Goal: Task Accomplishment & Management: Manage account settings

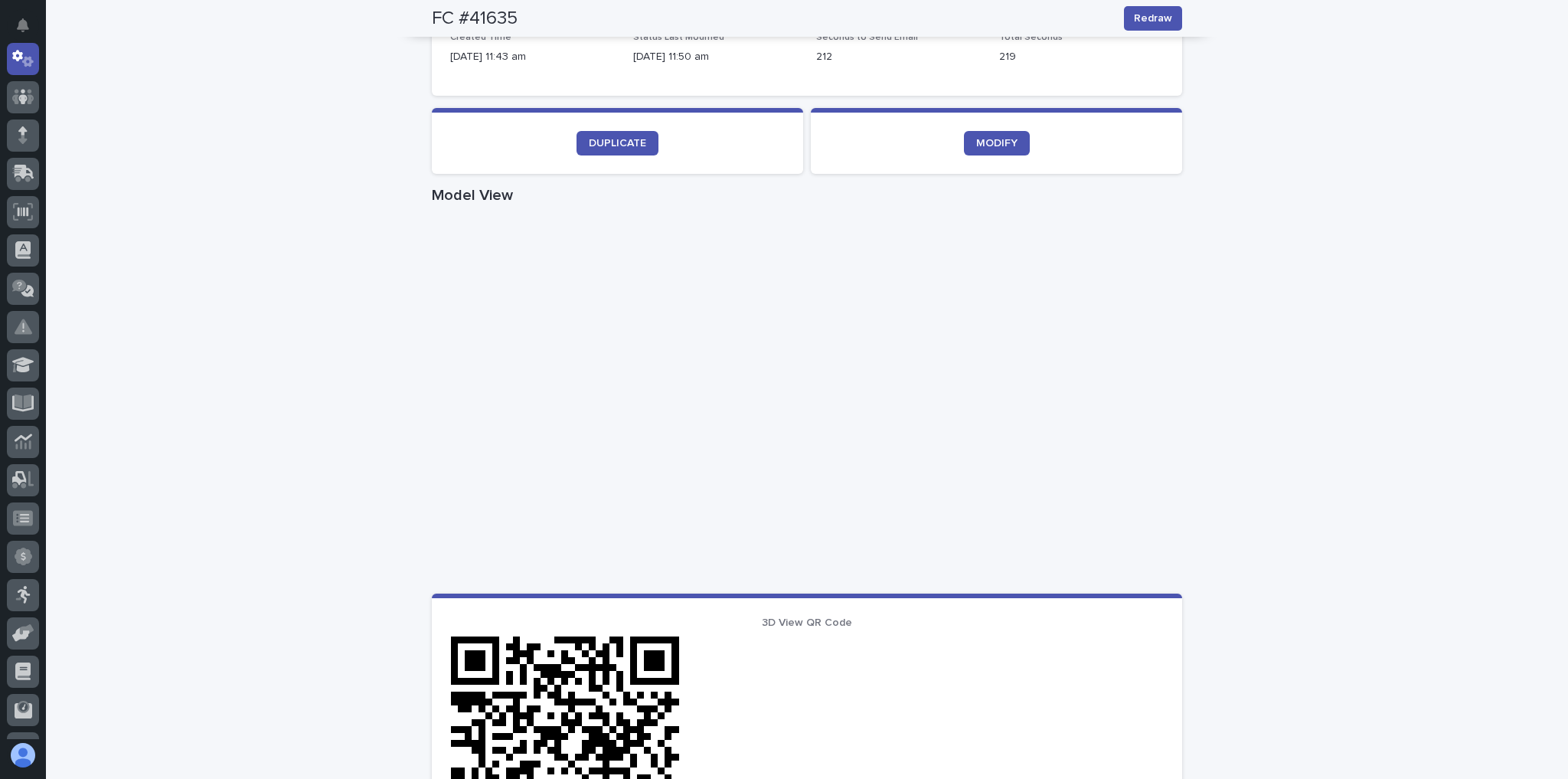
scroll to position [399, 0]
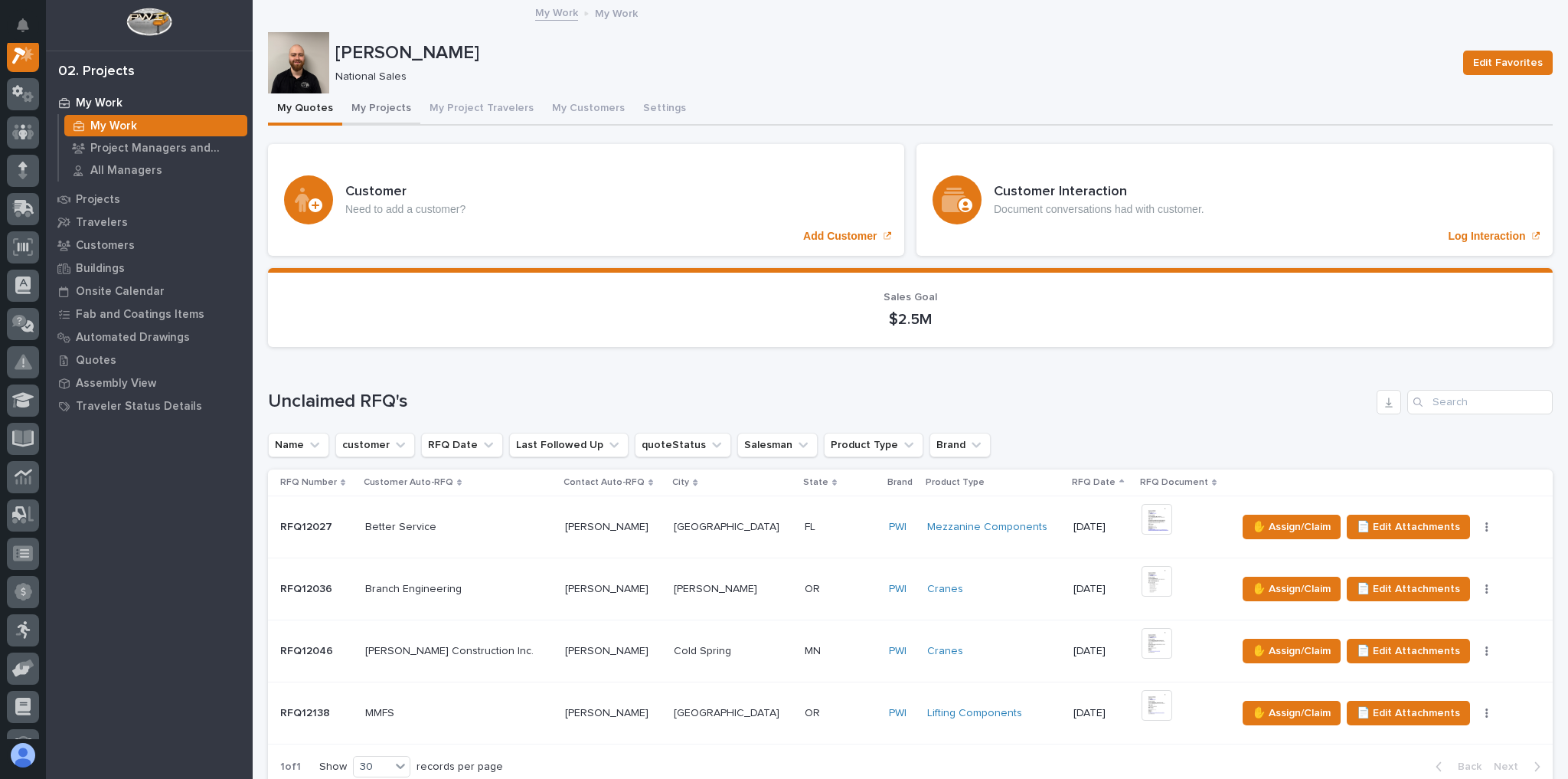
click at [378, 111] on button "My Projects" at bounding box center [381, 109] width 78 height 33
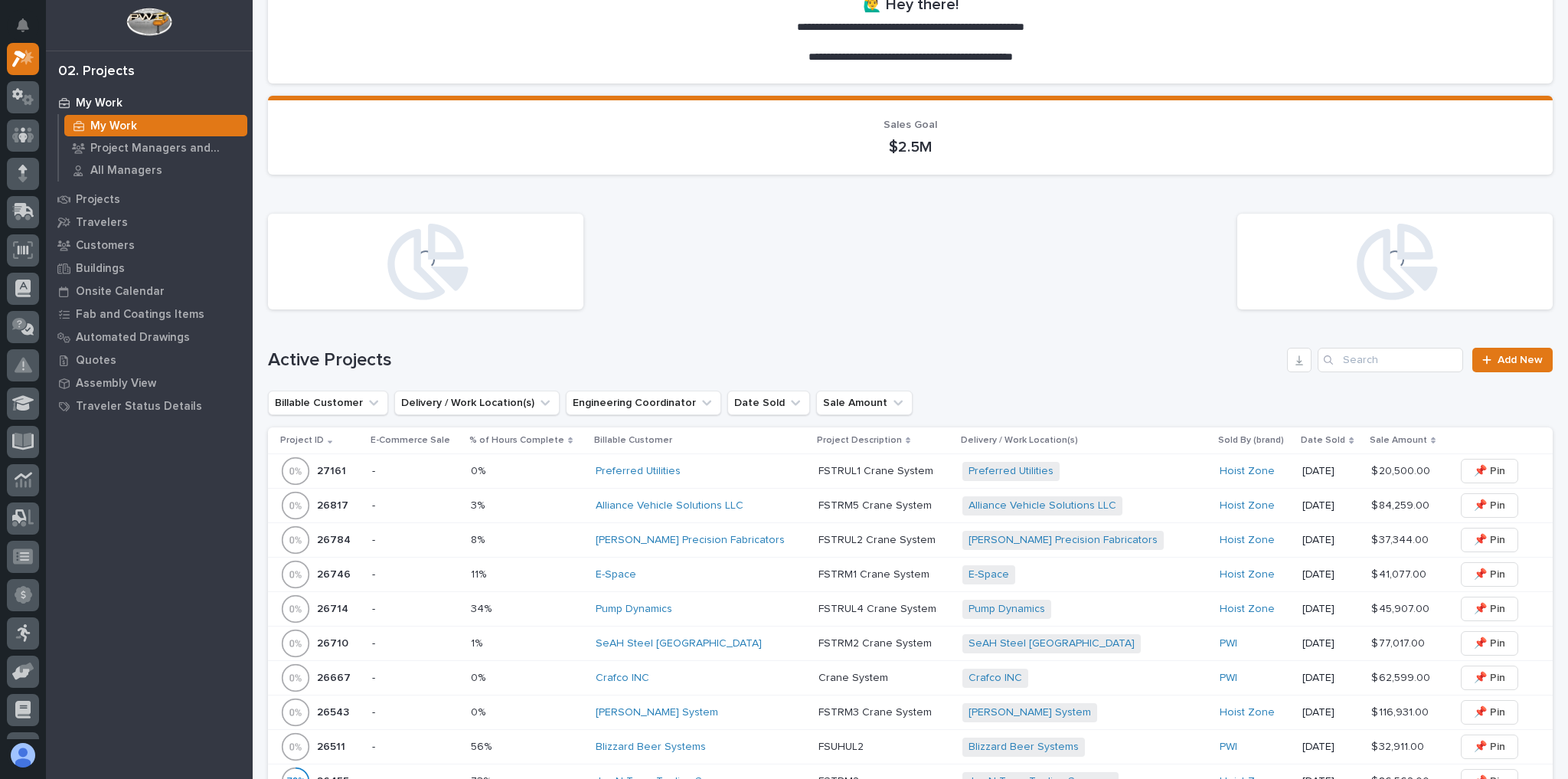
scroll to position [245, 0]
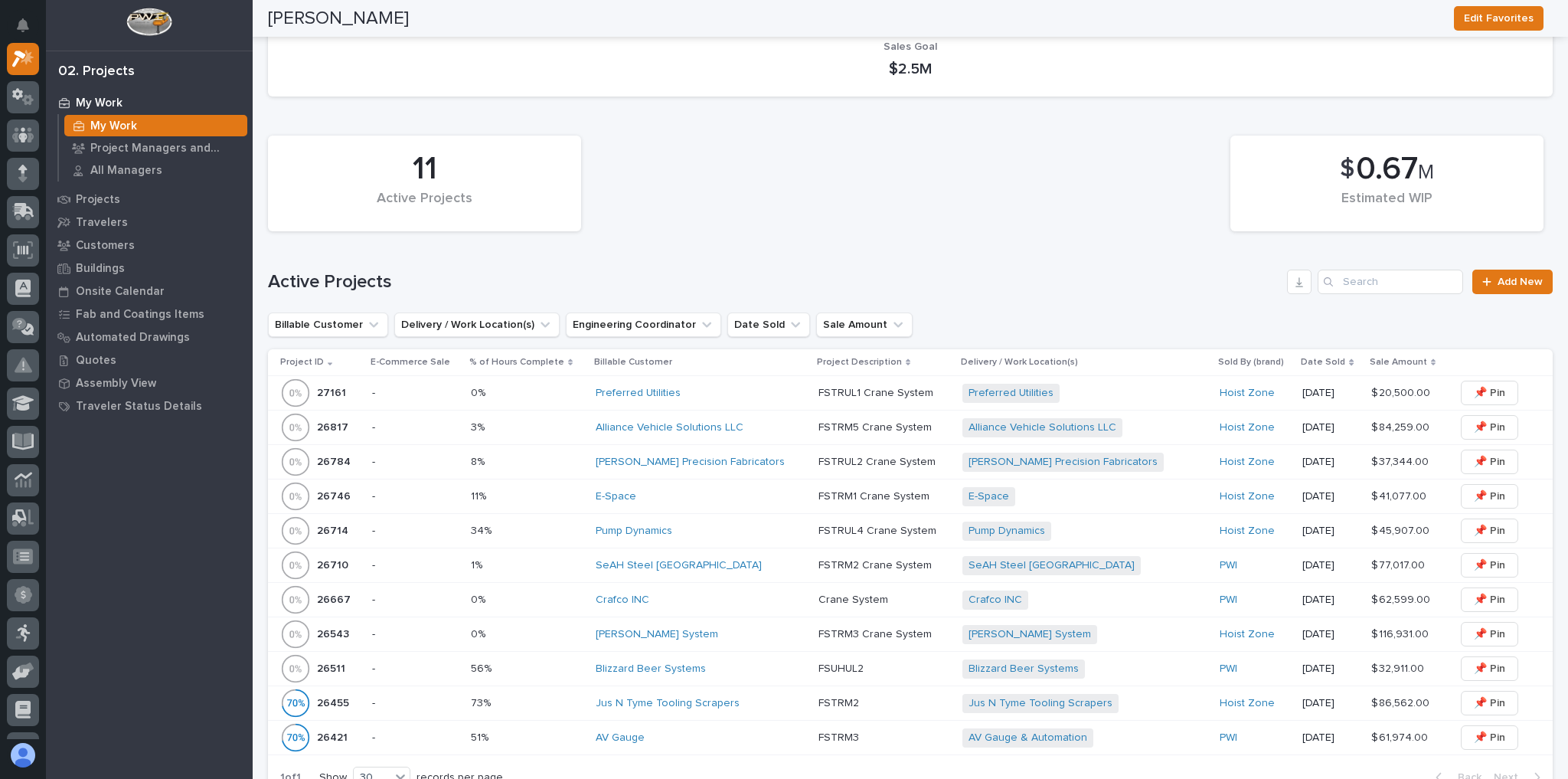
click at [547, 663] on p at bounding box center [527, 669] width 113 height 13
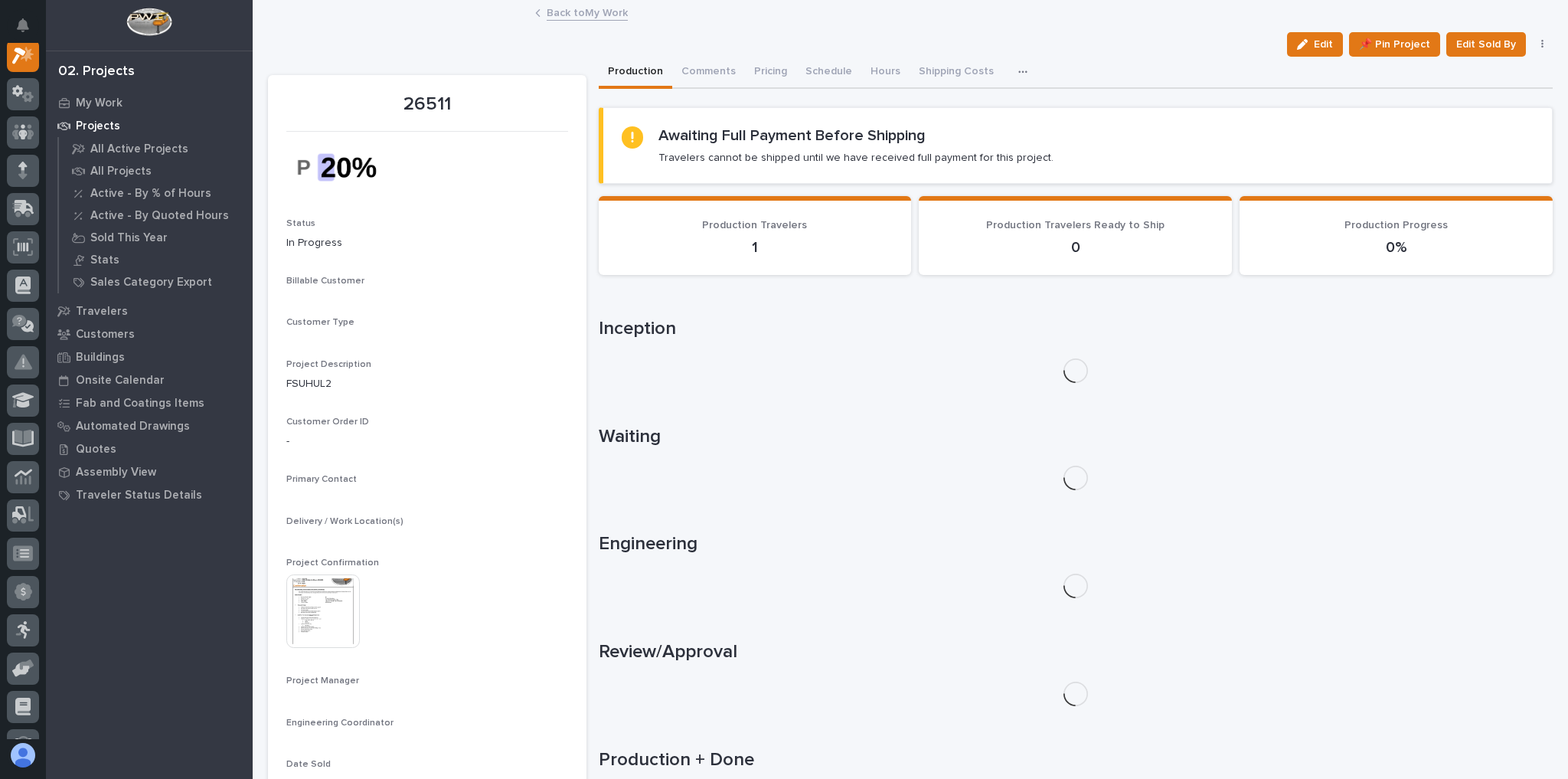
scroll to position [38, 0]
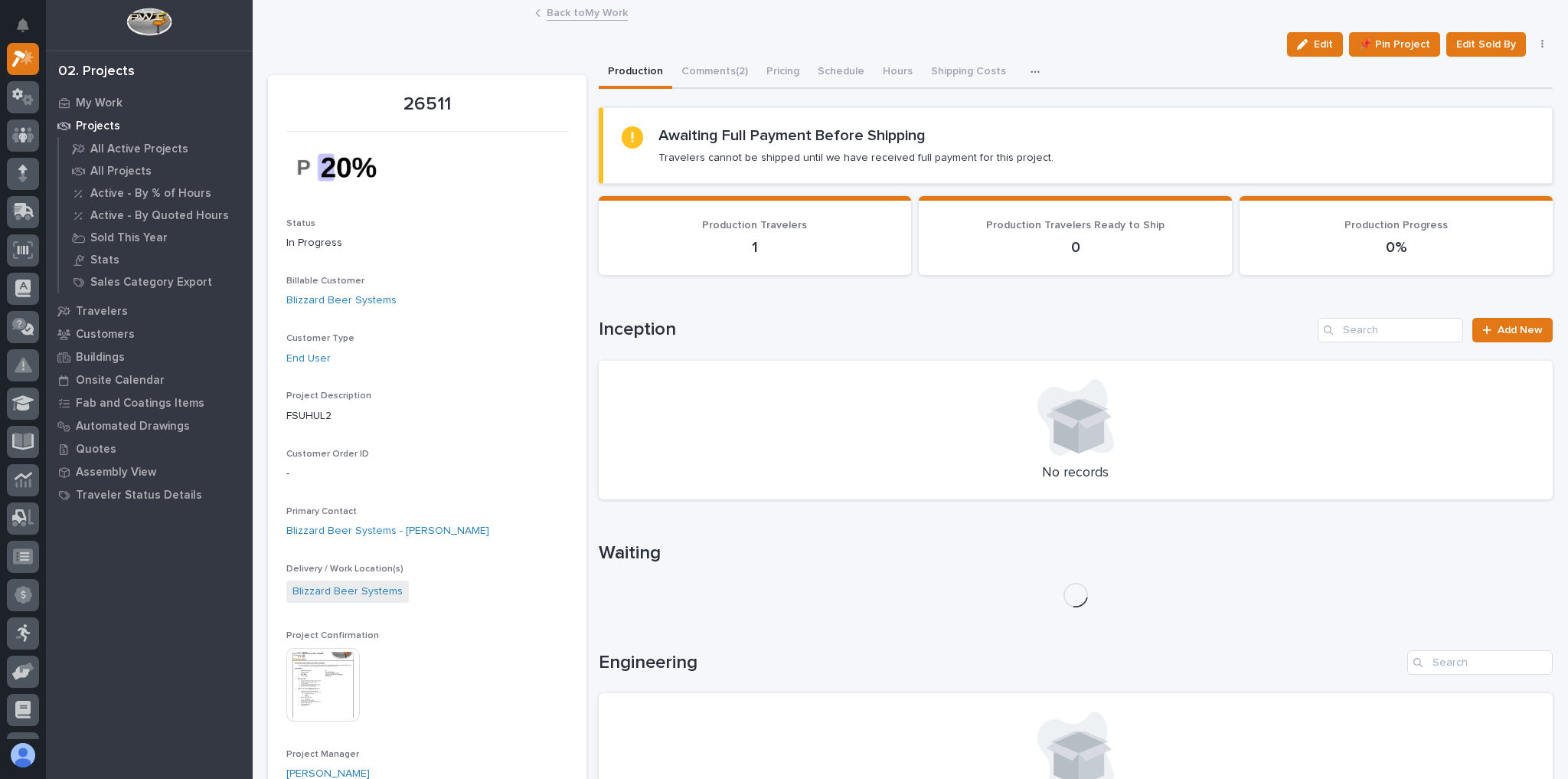
click at [340, 670] on img at bounding box center [323, 684] width 74 height 74
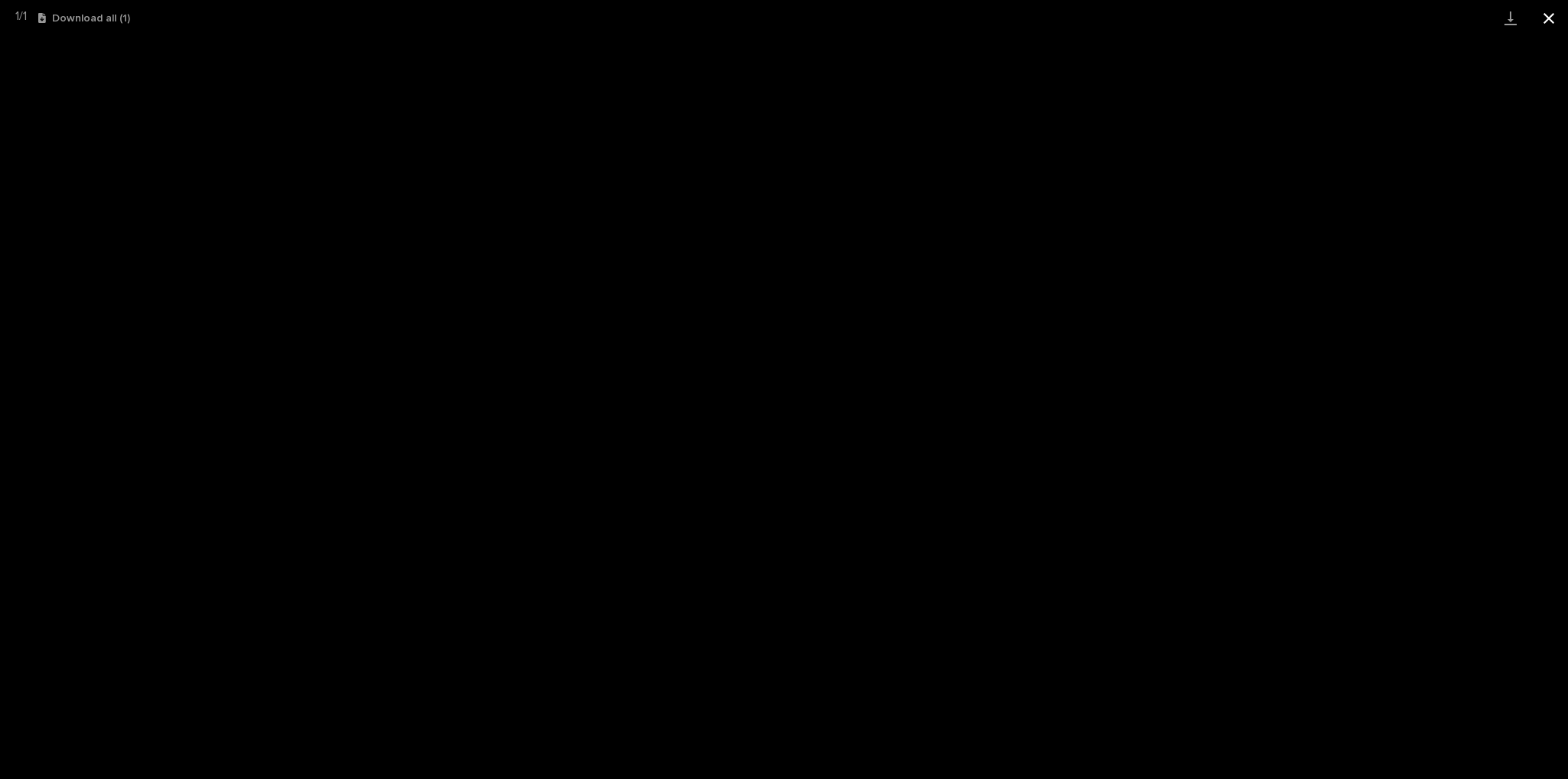
click at [1555, 29] on button "Close gallery" at bounding box center [1548, 17] width 38 height 36
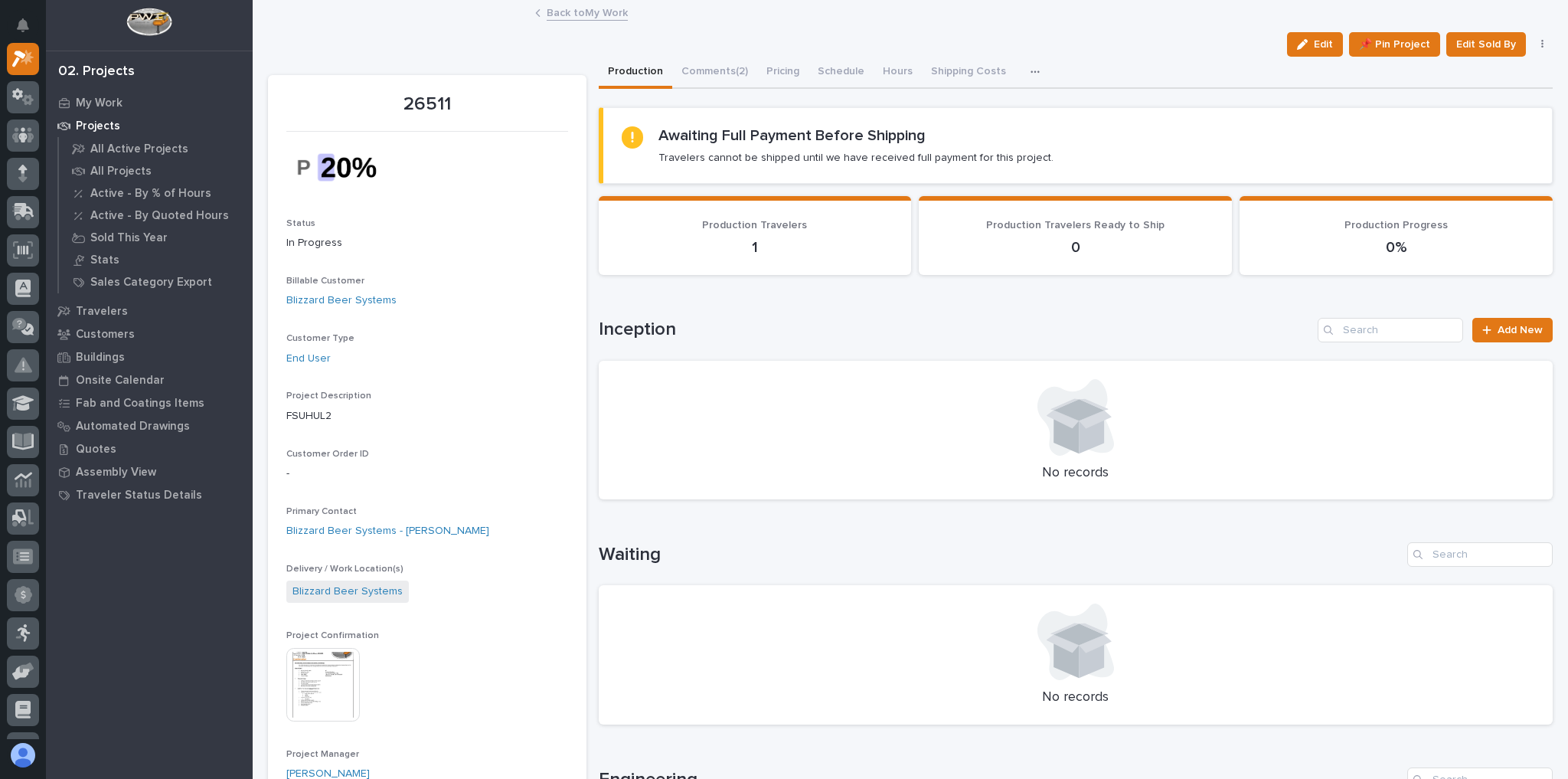
click at [548, 6] on link "Back to My Work" at bounding box center [587, 12] width 81 height 17
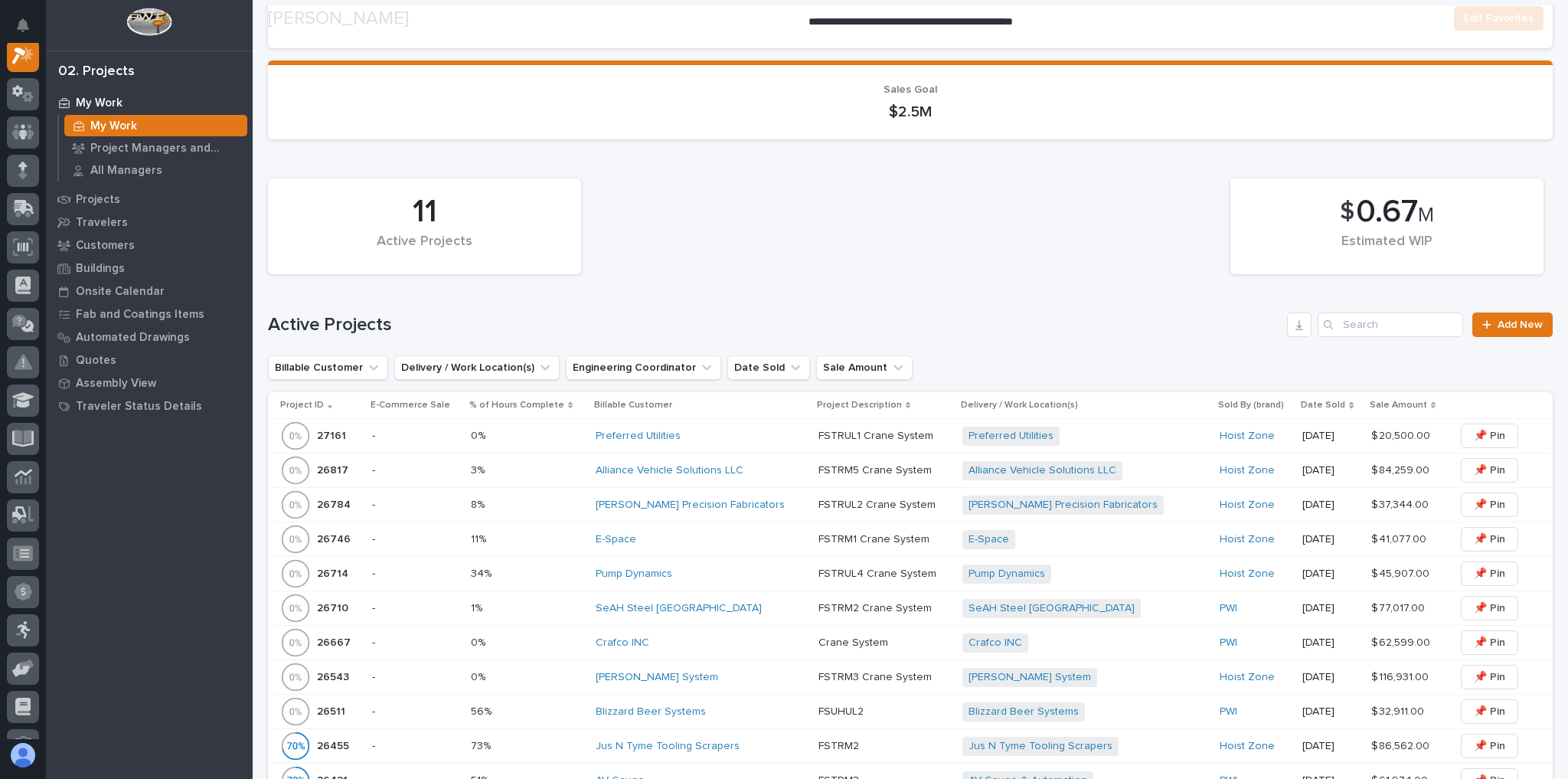
scroll to position [490, 0]
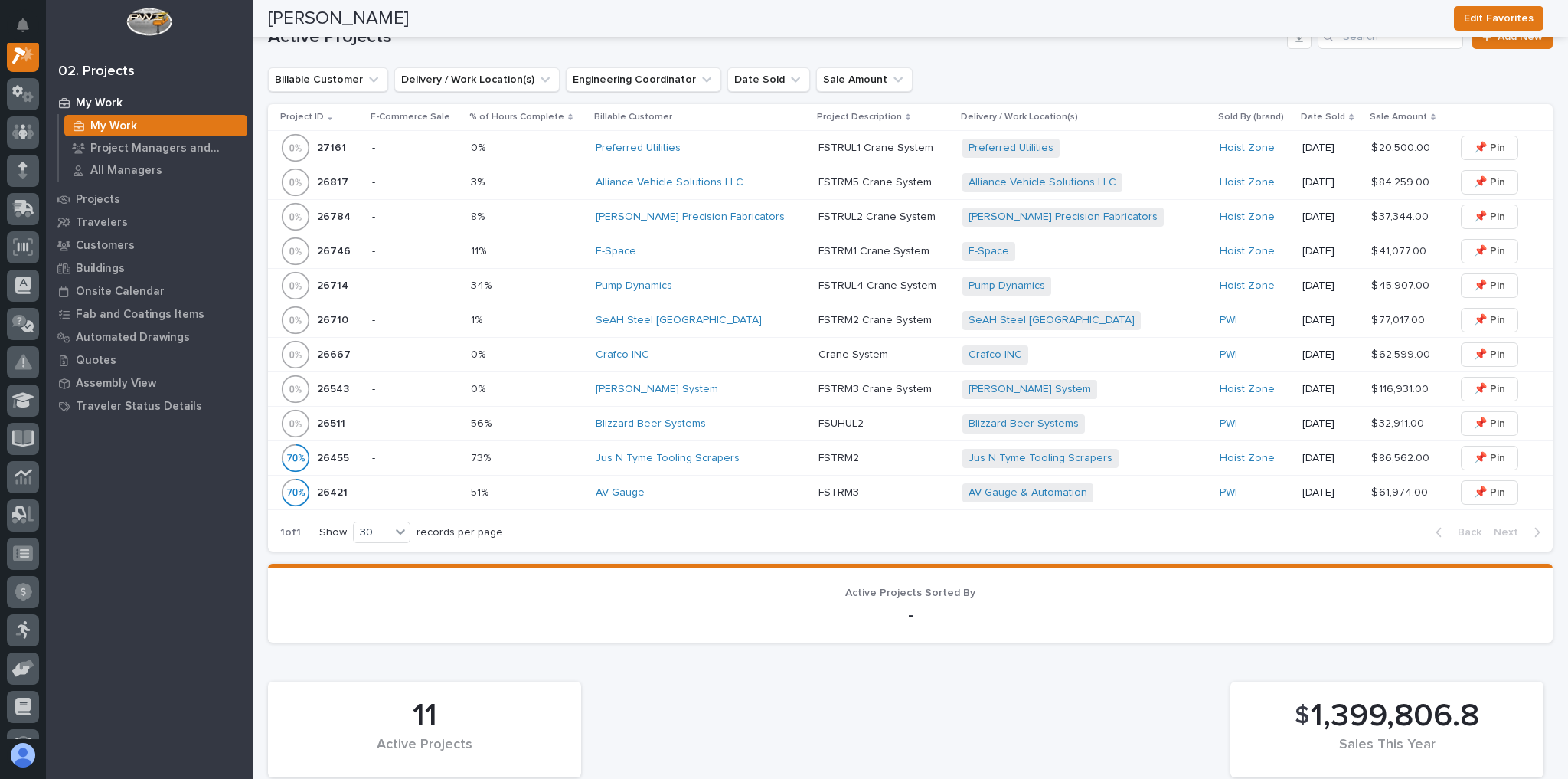
drag, startPoint x: 774, startPoint y: 185, endPoint x: 766, endPoint y: 187, distance: 8.2
click at [766, 187] on div "Alliance Vehicle Solutions LLC" at bounding box center [700, 182] width 210 height 25
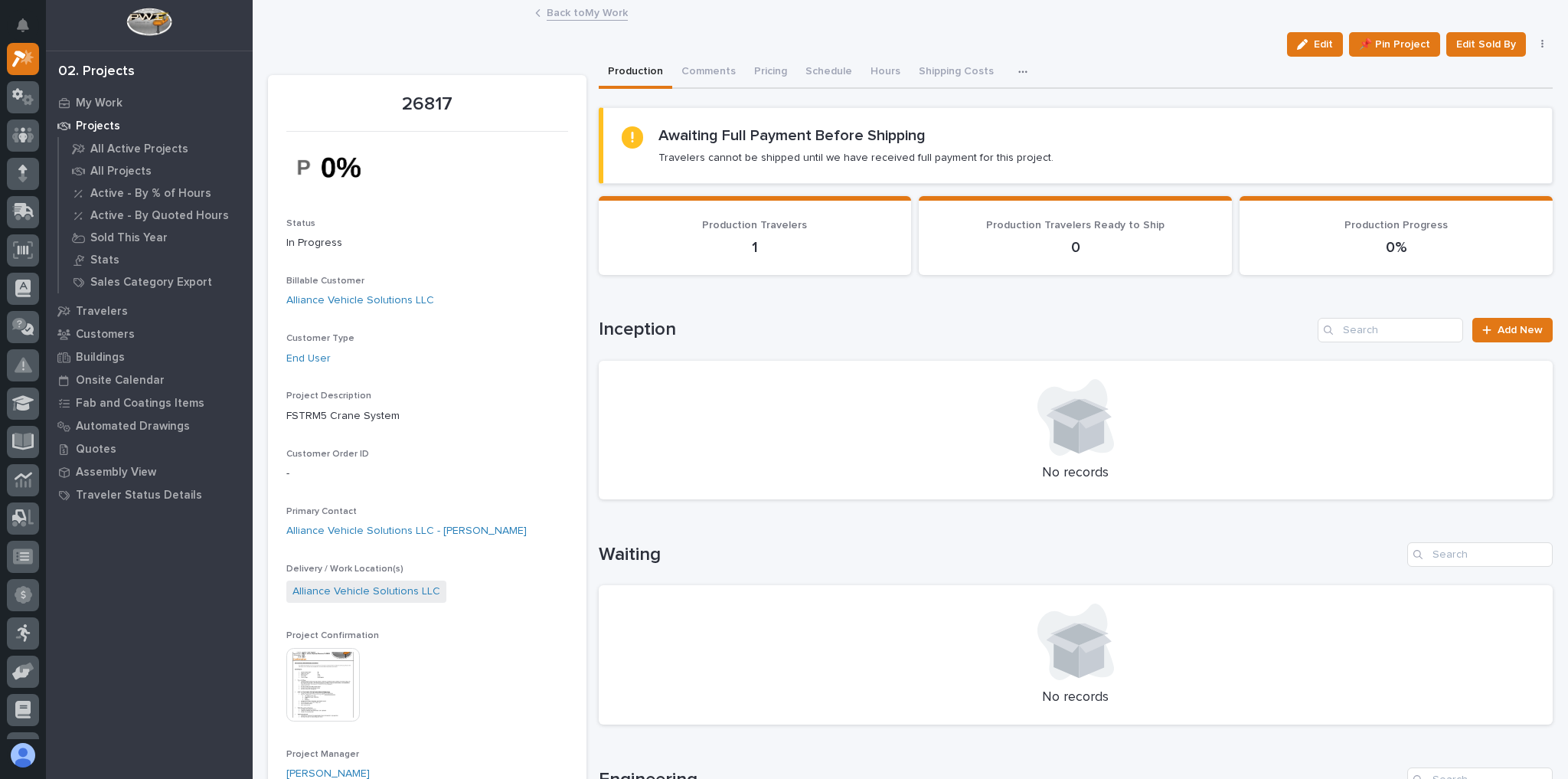
click at [579, 6] on link "Back to My Work" at bounding box center [587, 12] width 81 height 17
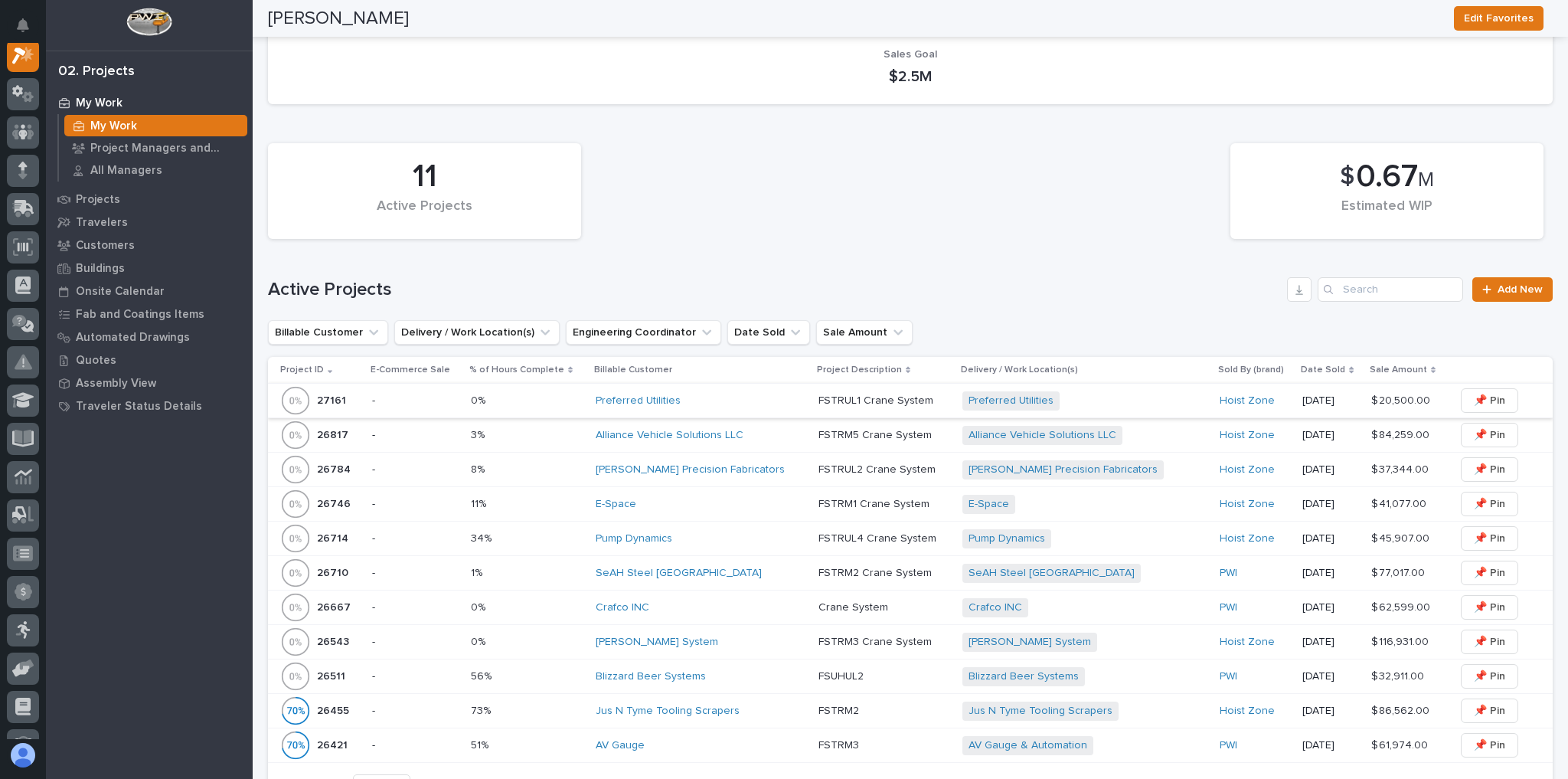
scroll to position [306, 0]
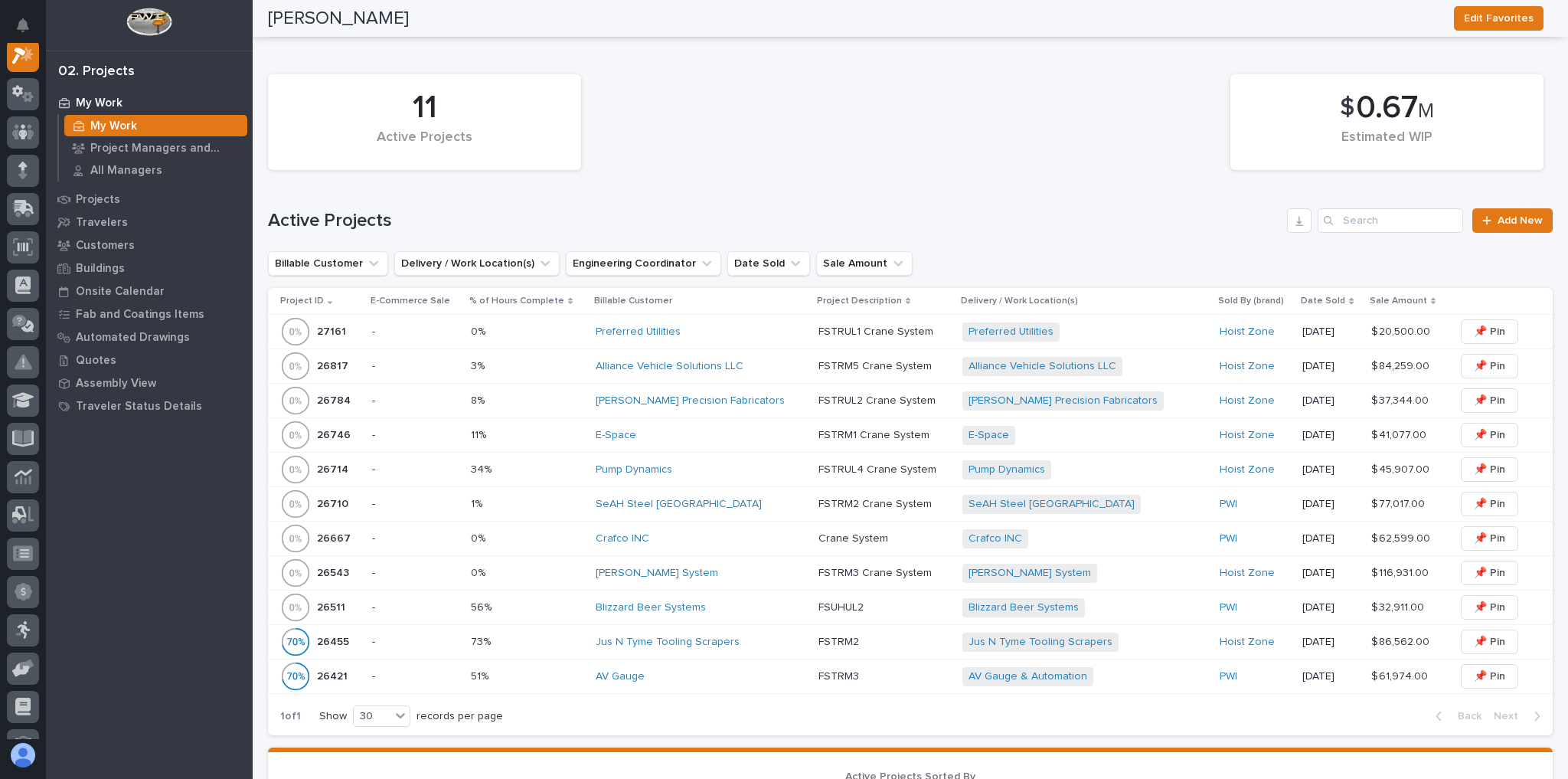
click at [561, 368] on p at bounding box center [527, 366] width 113 height 13
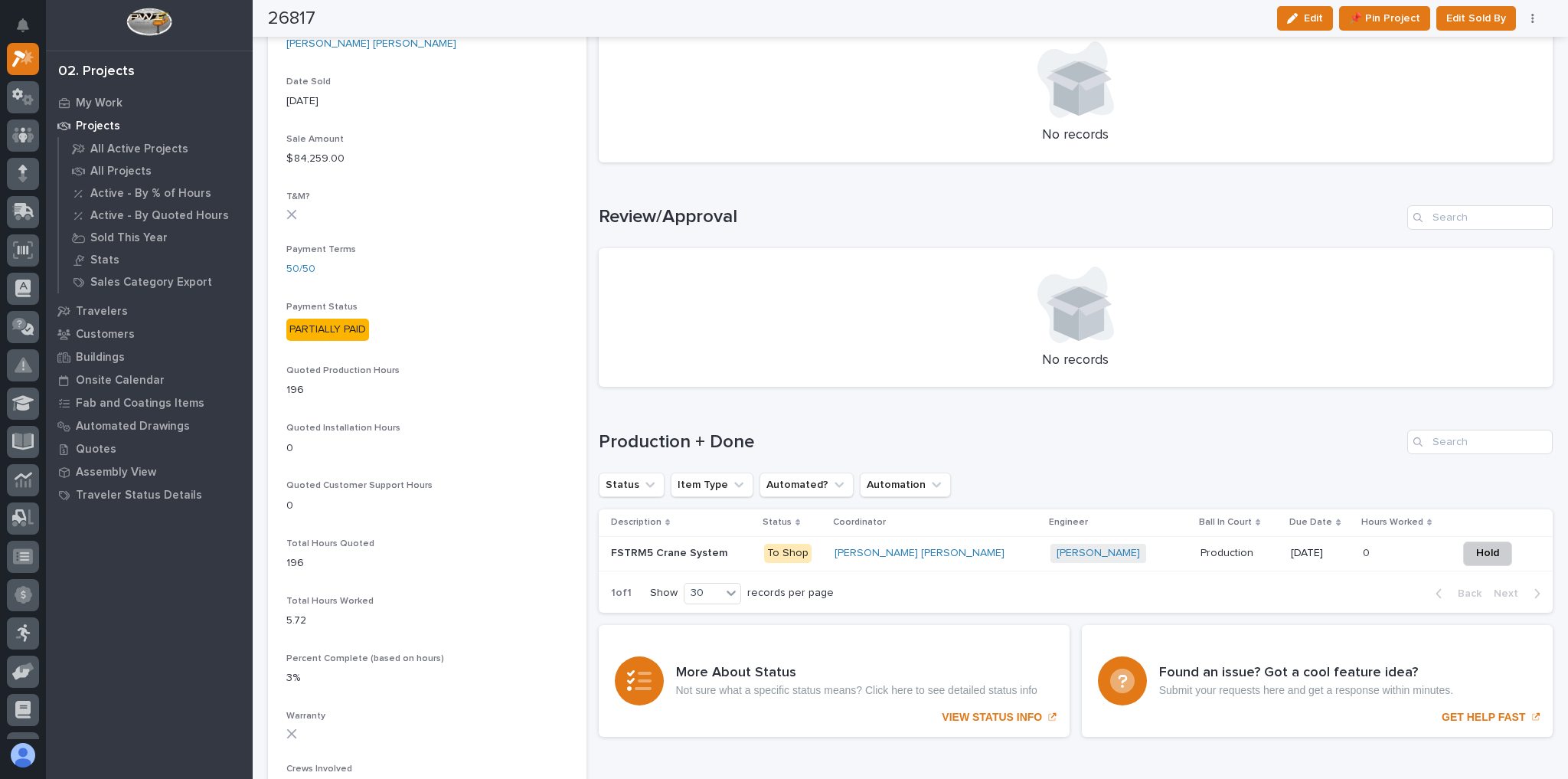
scroll to position [858, 0]
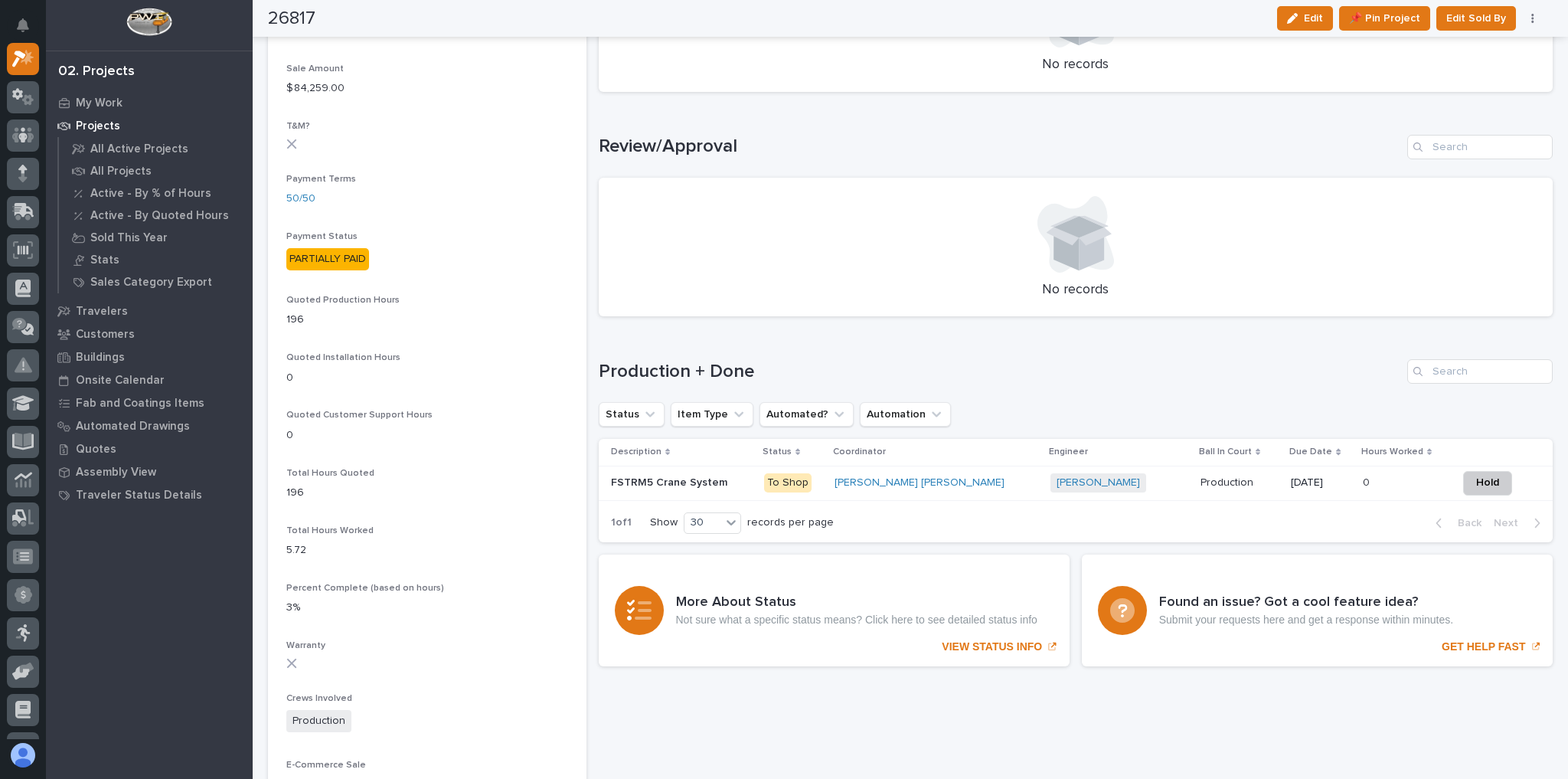
drag, startPoint x: 1122, startPoint y: 476, endPoint x: 1118, endPoint y: 483, distance: 8.1
click at [1194, 483] on td "Production Production" at bounding box center [1240, 482] width 90 height 34
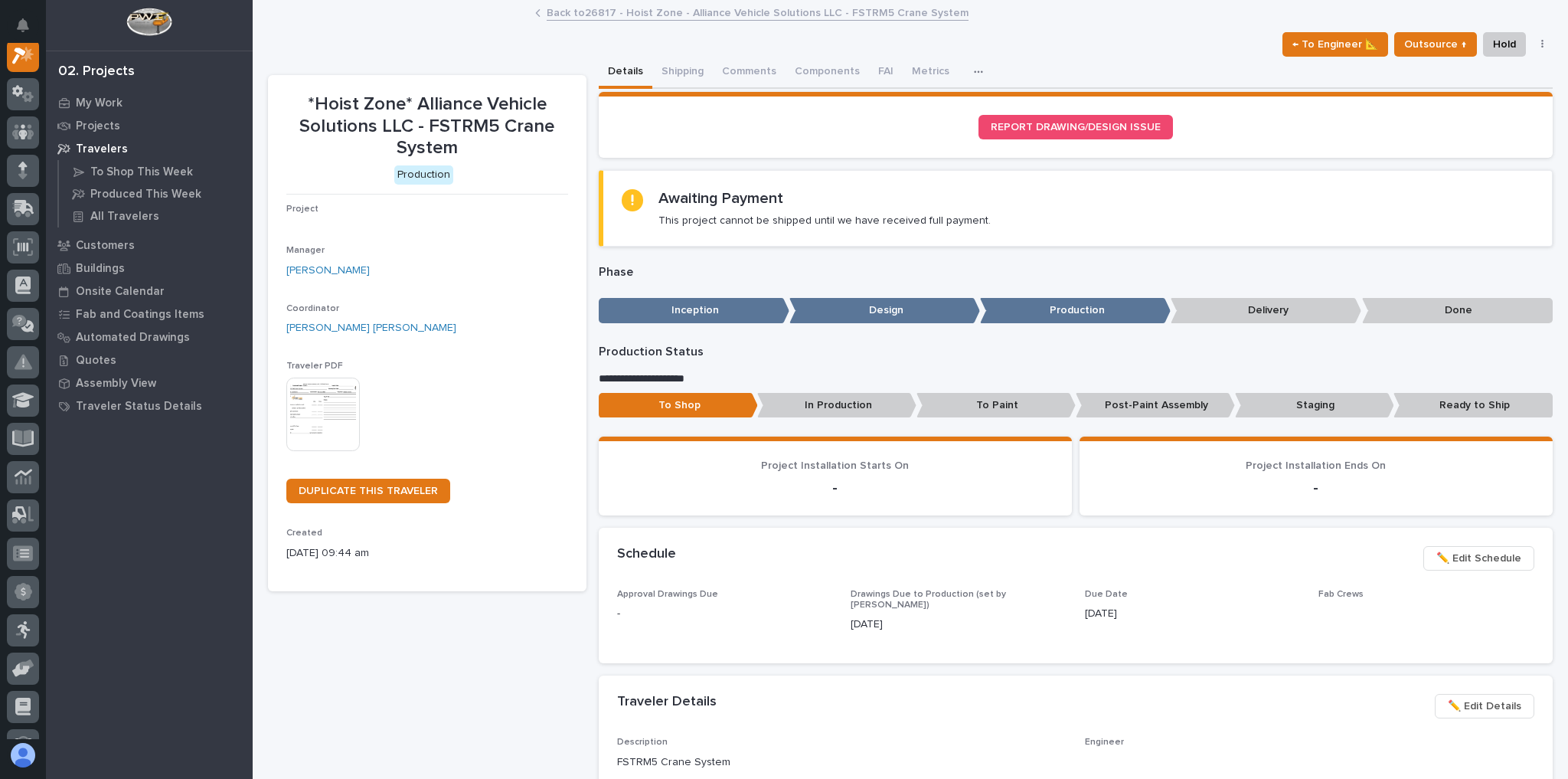
scroll to position [38, 0]
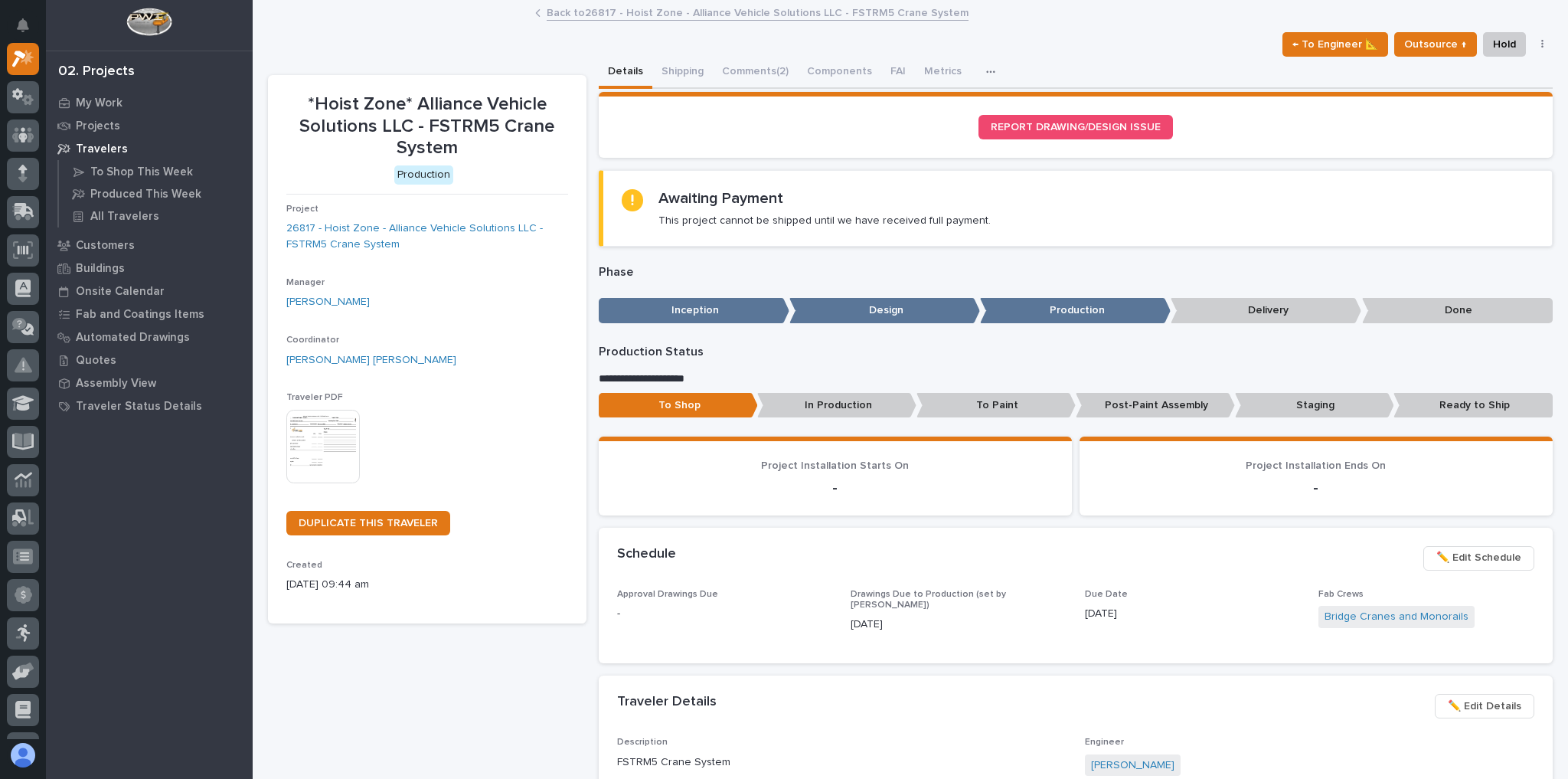
click at [615, 17] on link "Back to 26817 - Hoist Zone - Alliance Vehicle Solutions LLC - FSTRM5 Crane Syst…" at bounding box center [757, 12] width 422 height 17
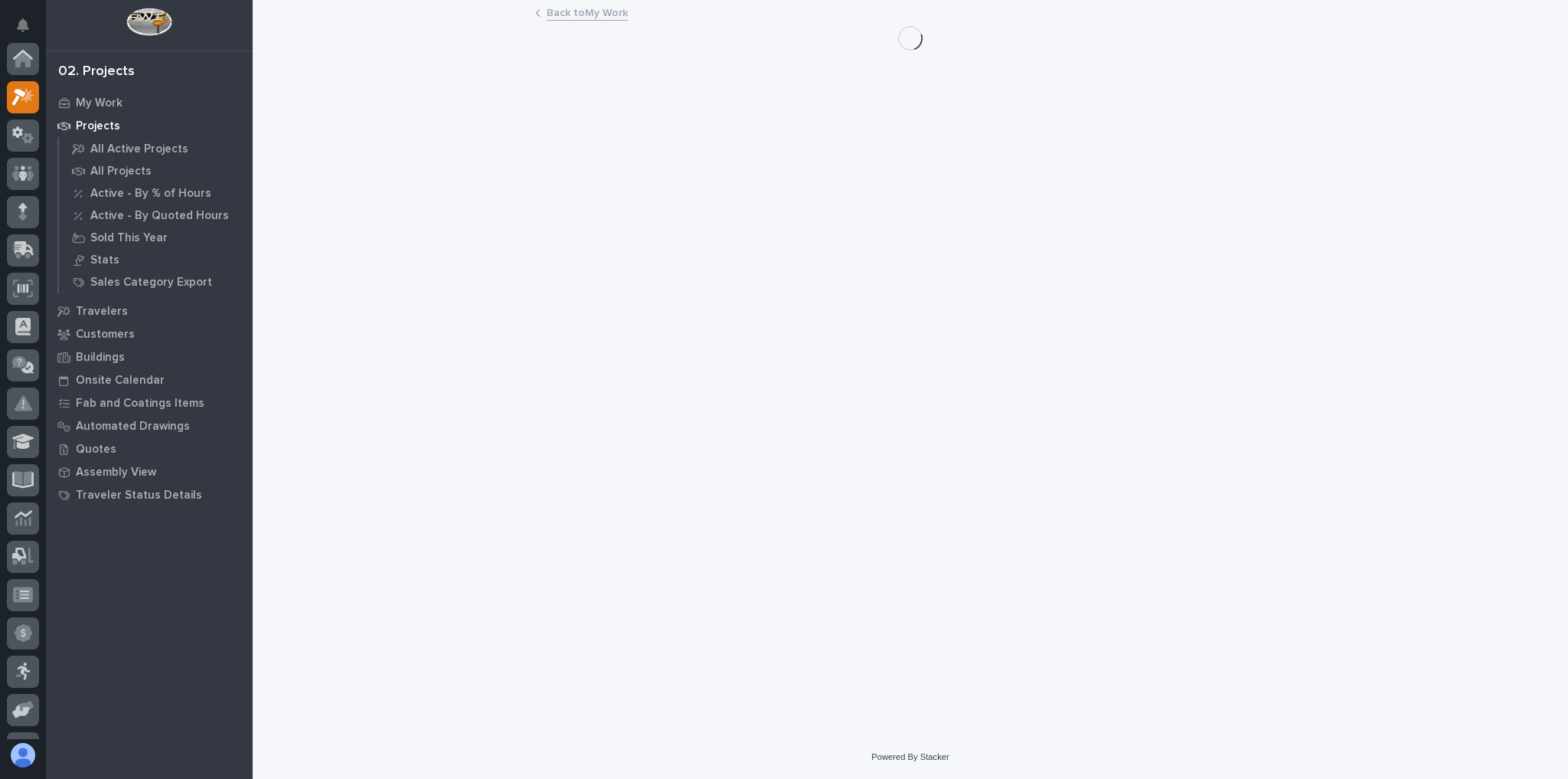
scroll to position [41, 0]
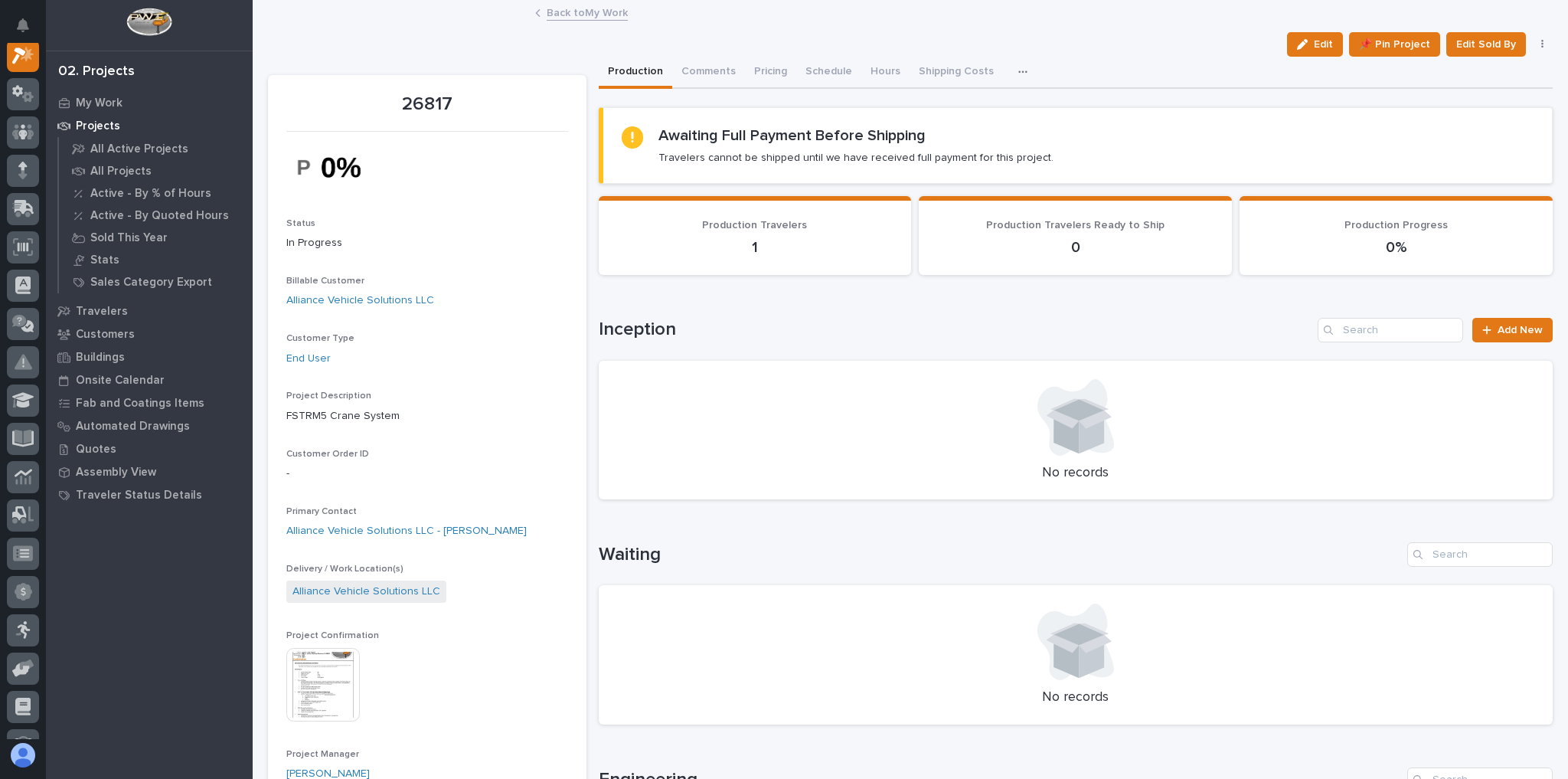
click at [604, 13] on link "Back to My Work" at bounding box center [587, 12] width 81 height 17
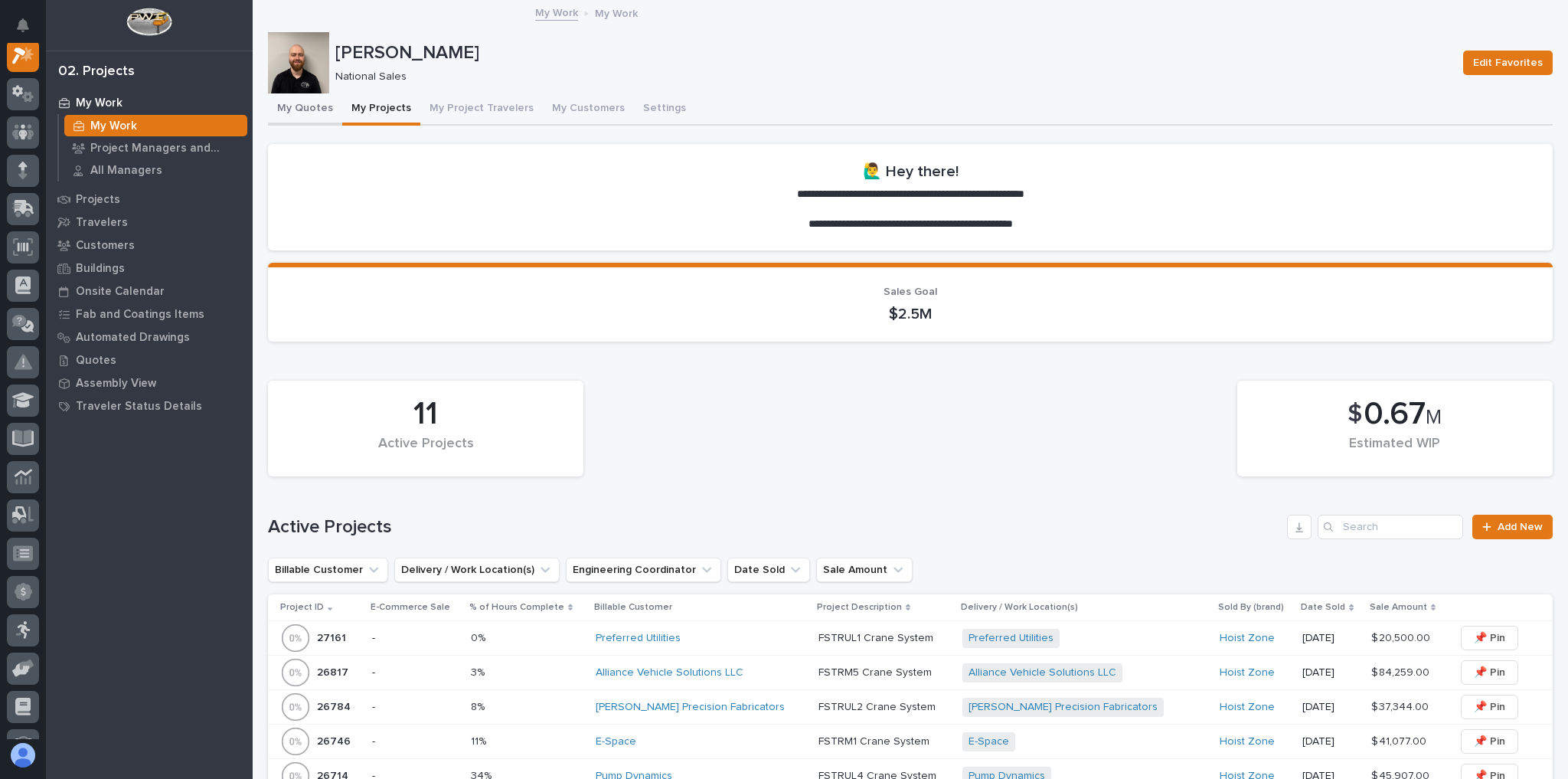
click at [289, 104] on button "My Quotes" at bounding box center [305, 109] width 75 height 33
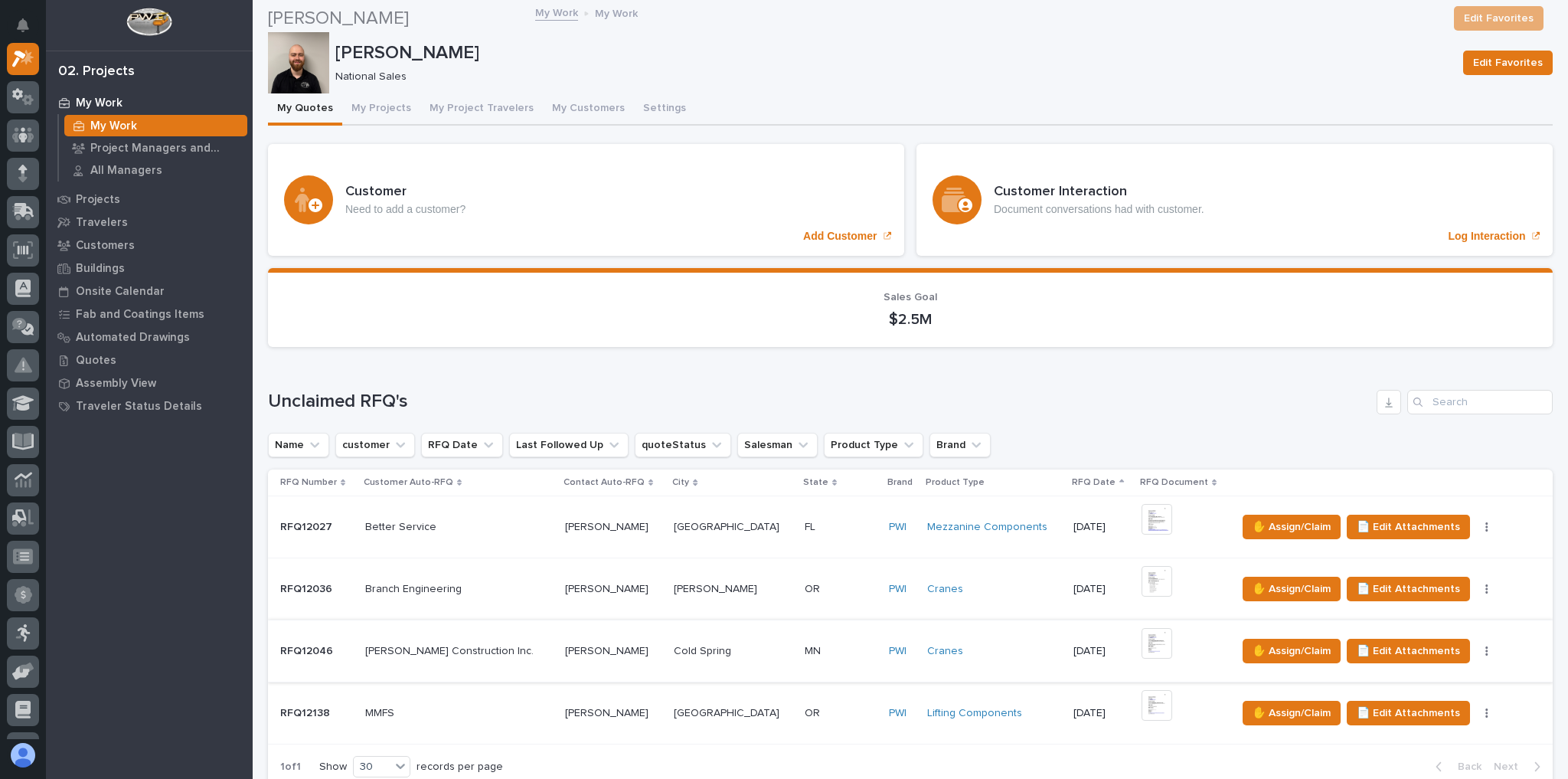
scroll to position [245, 0]
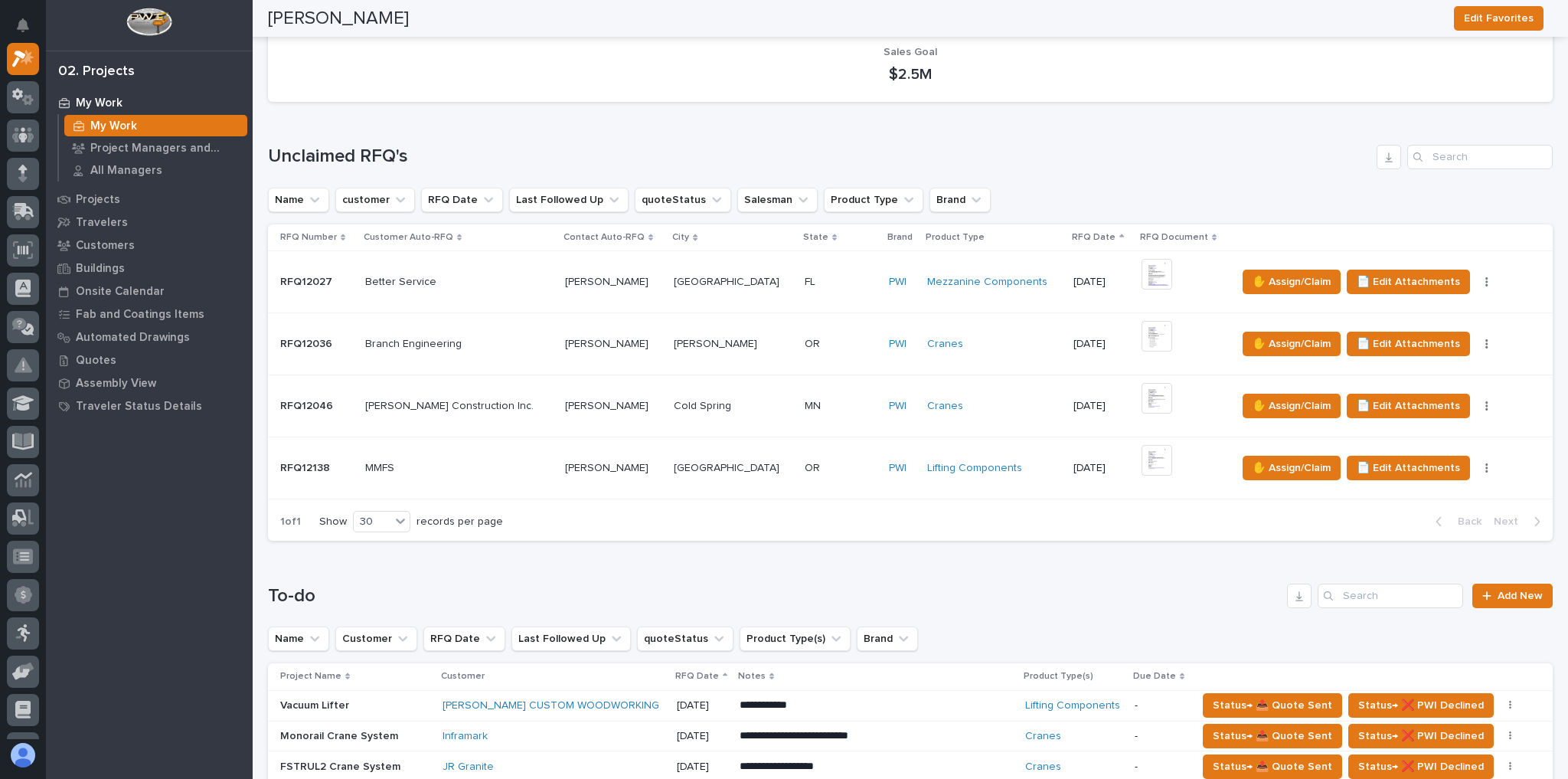
click at [479, 332] on div "Branch Engineering Branch Engineering" at bounding box center [458, 344] width 187 height 25
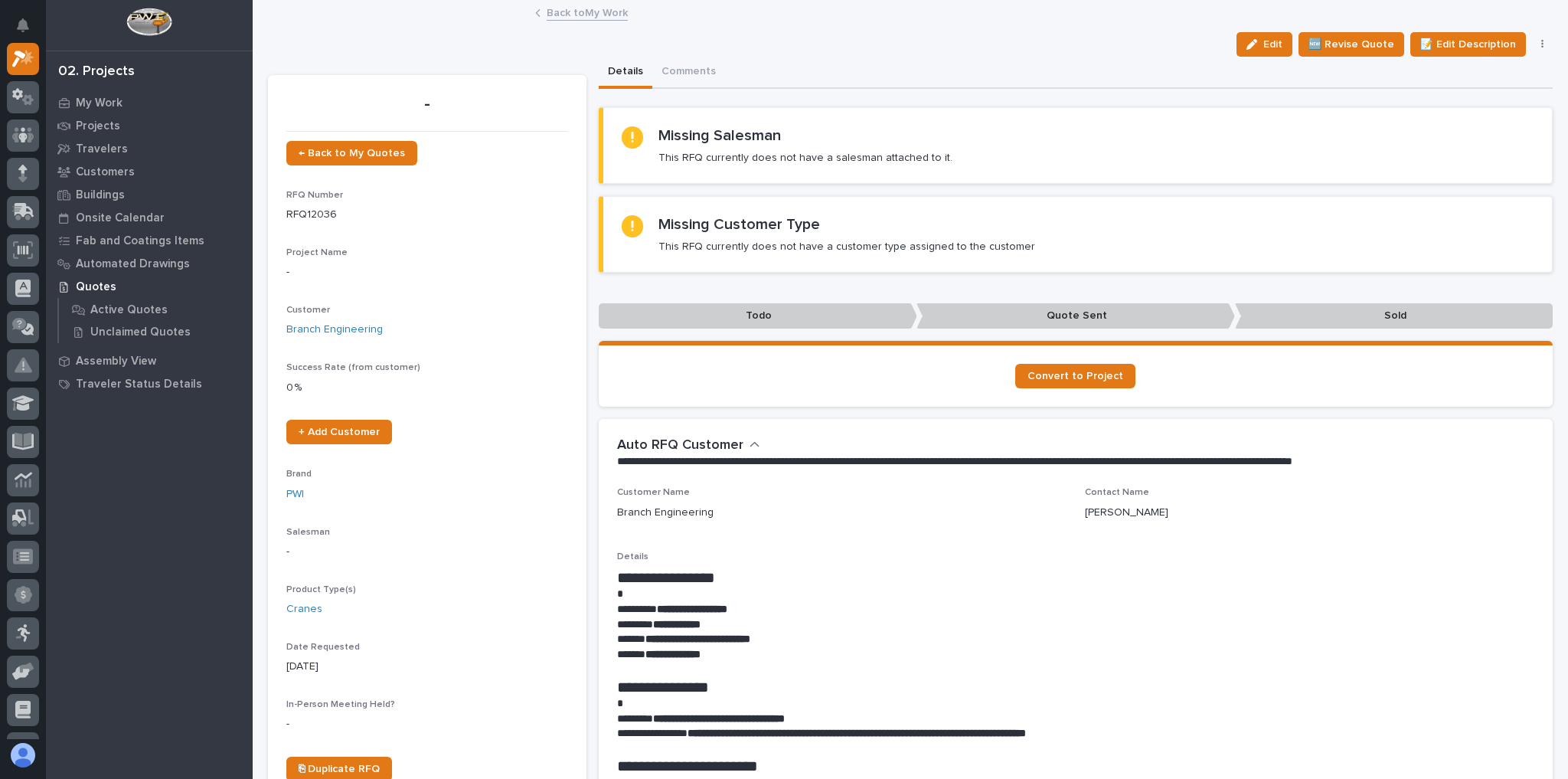
click at [591, 13] on link "Back to My Work" at bounding box center [587, 12] width 81 height 17
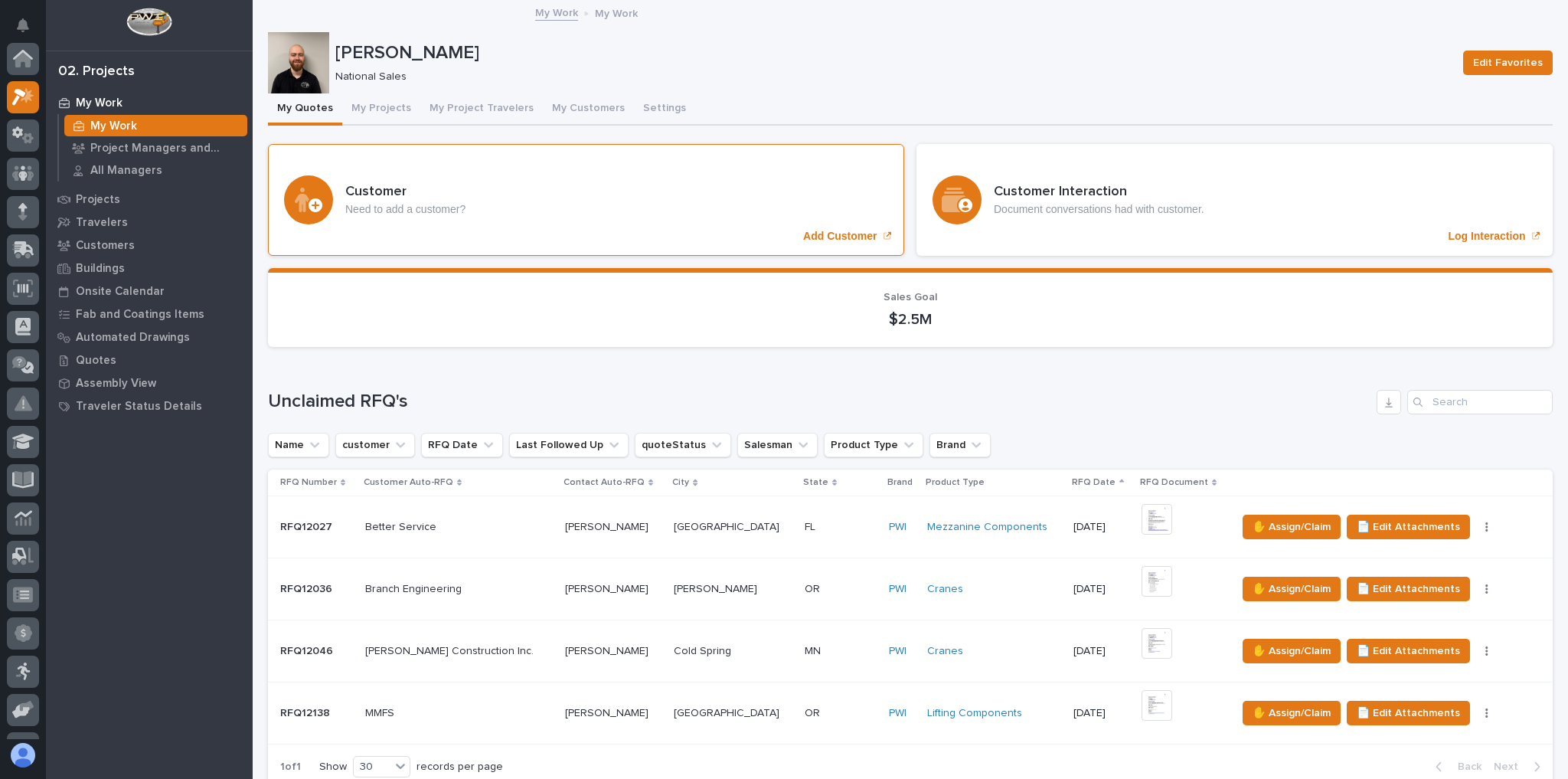
scroll to position [41, 0]
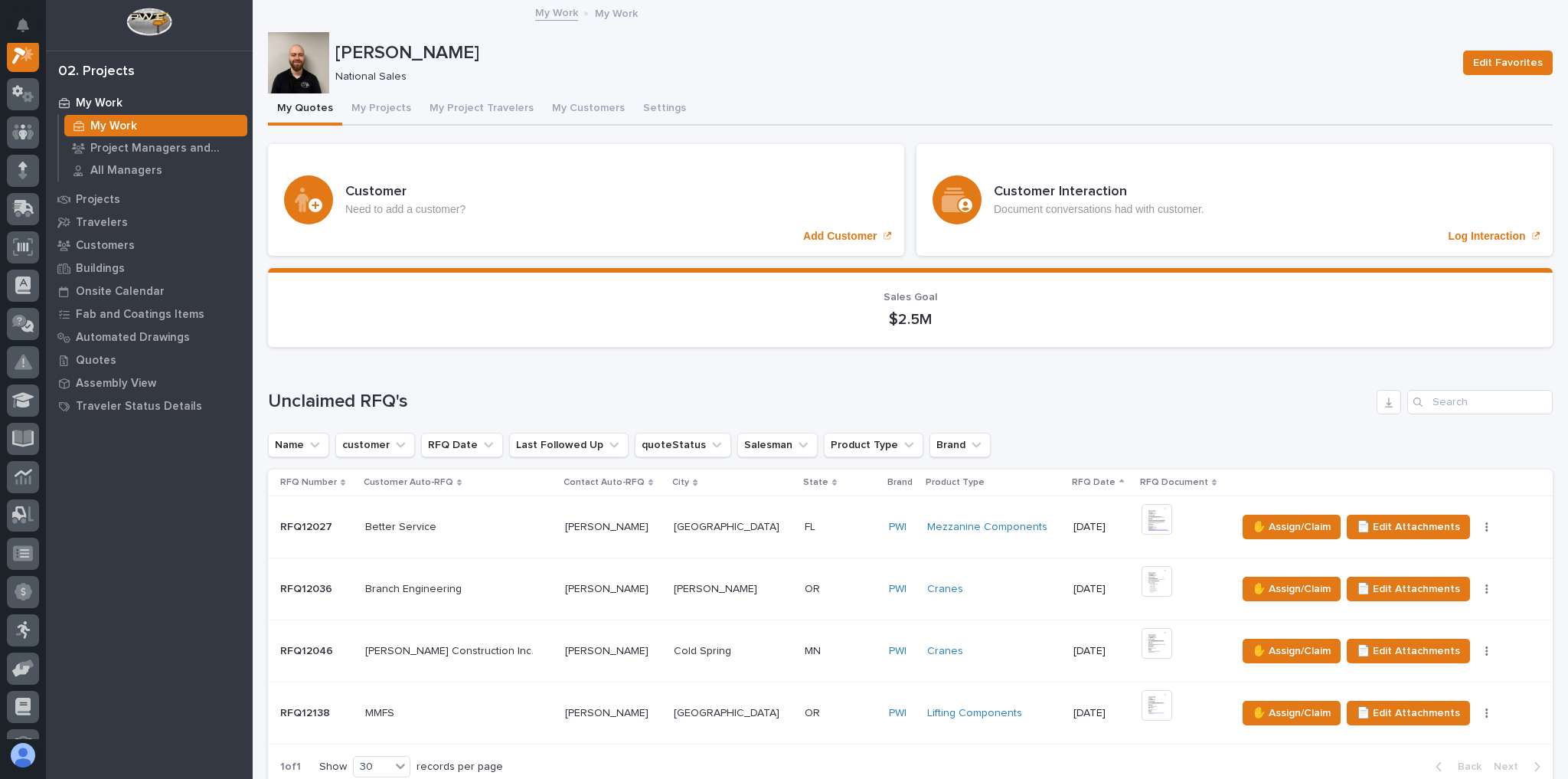
click at [513, 631] on td "SJ Louis Construction Inc. SJ Louis Construction Inc." at bounding box center [459, 650] width 200 height 62
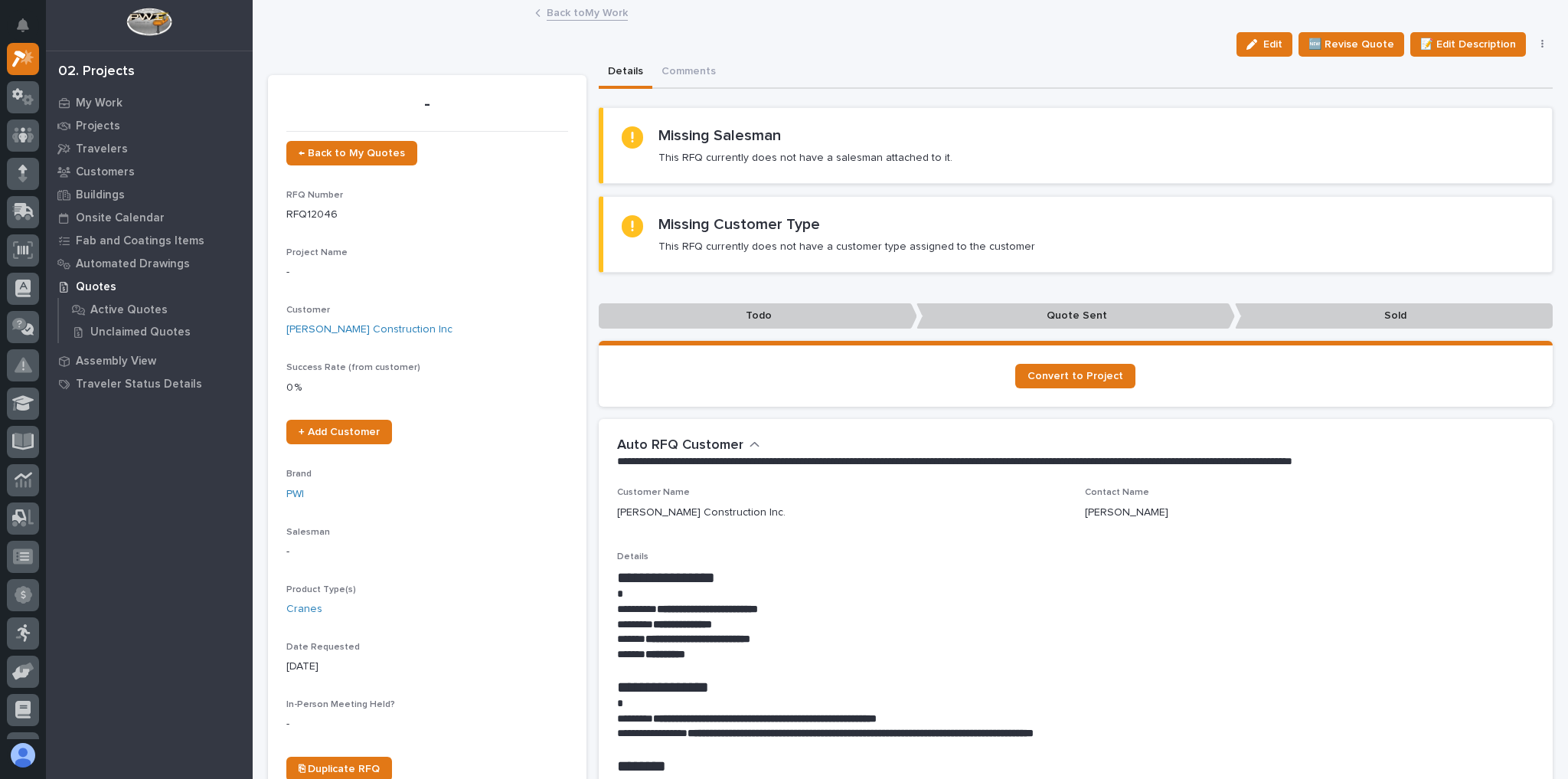
click at [1532, 43] on button "button" at bounding box center [1542, 44] width 21 height 11
click at [1497, 116] on button "✋ Assign/Claim" at bounding box center [1478, 124] width 136 height 25
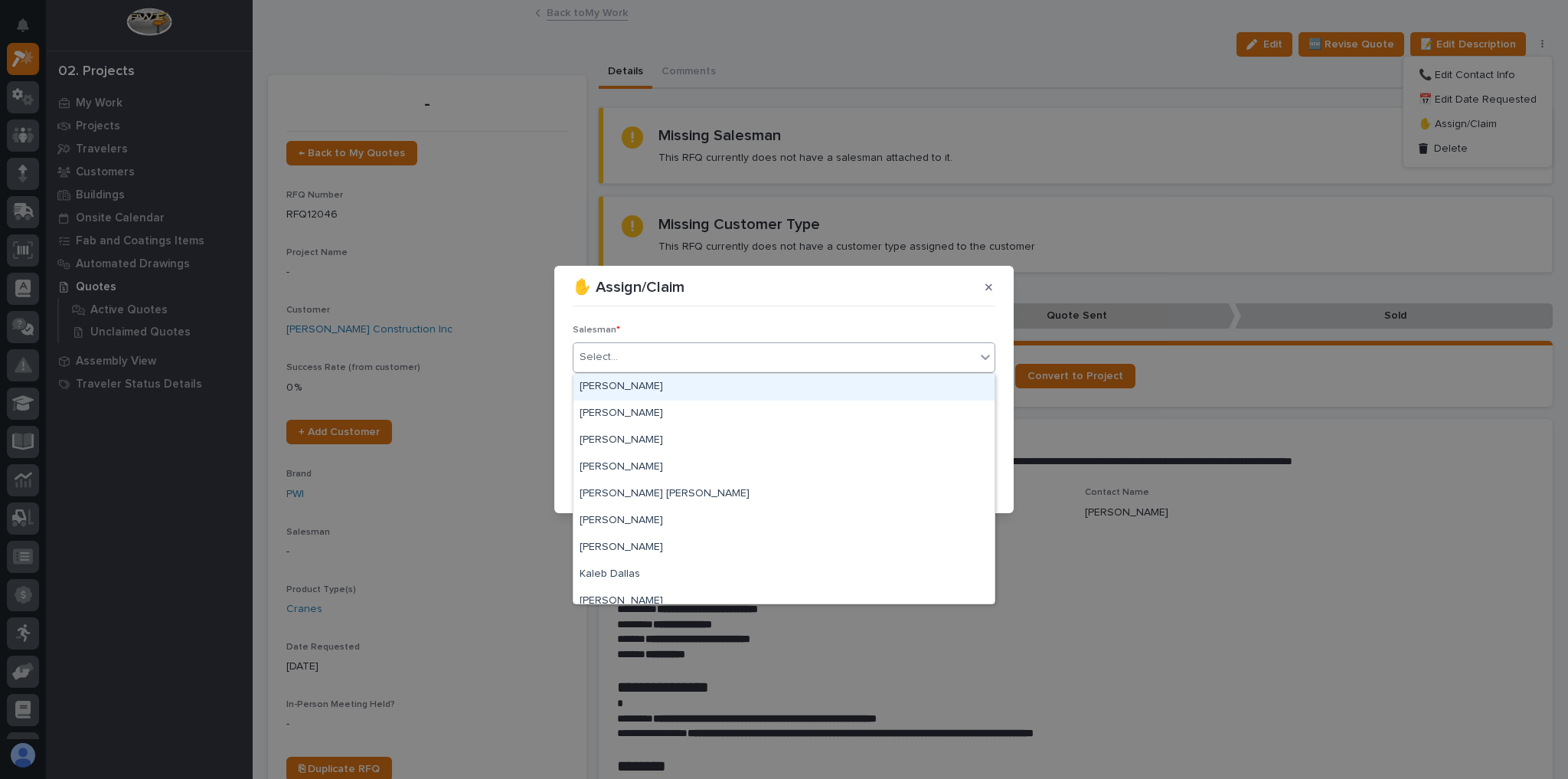
click at [666, 355] on div "Select..." at bounding box center [774, 357] width 402 height 25
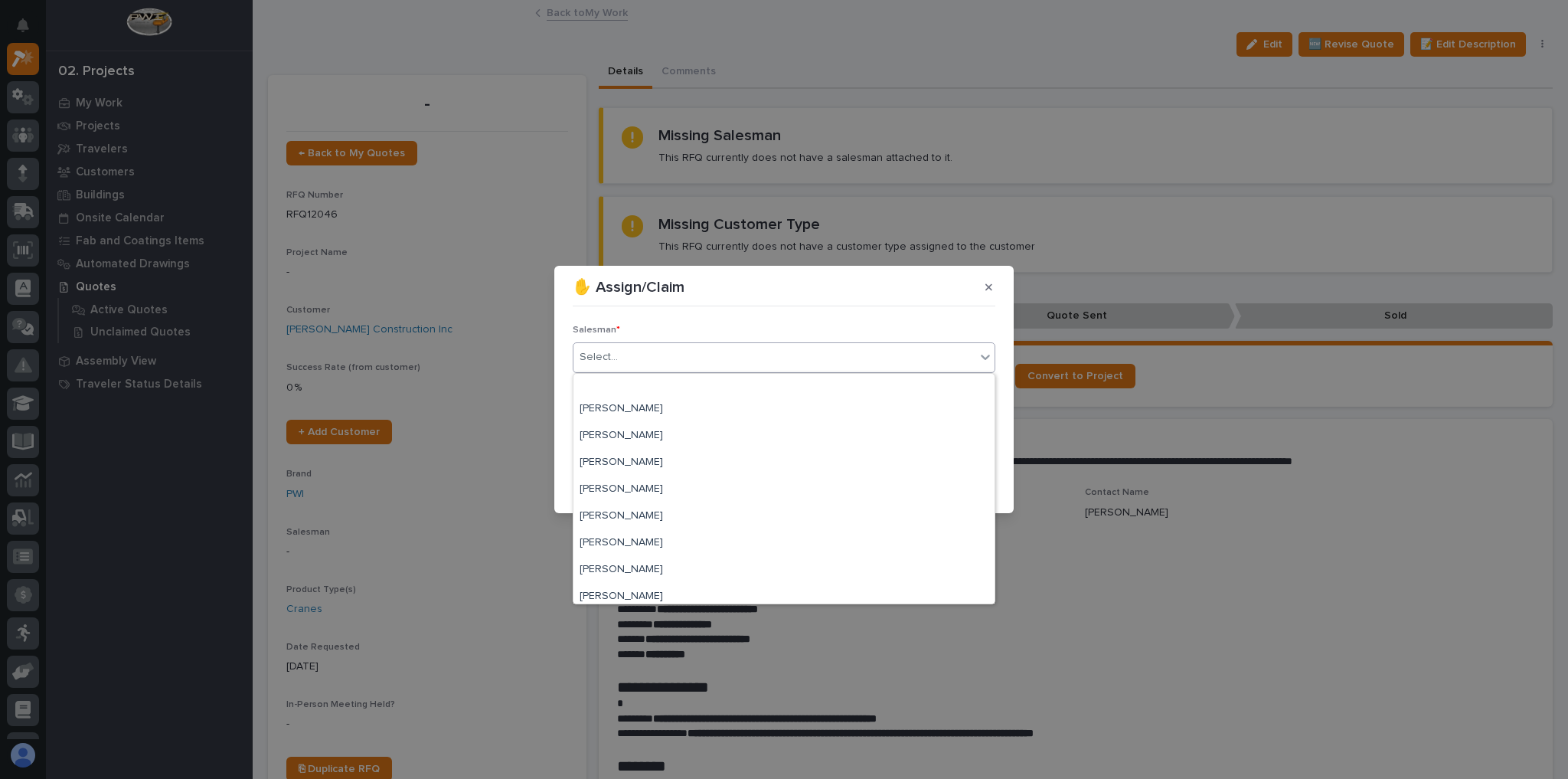
scroll to position [332, 0]
click at [626, 504] on div "[PERSON_NAME]" at bounding box center [784, 510] width 421 height 27
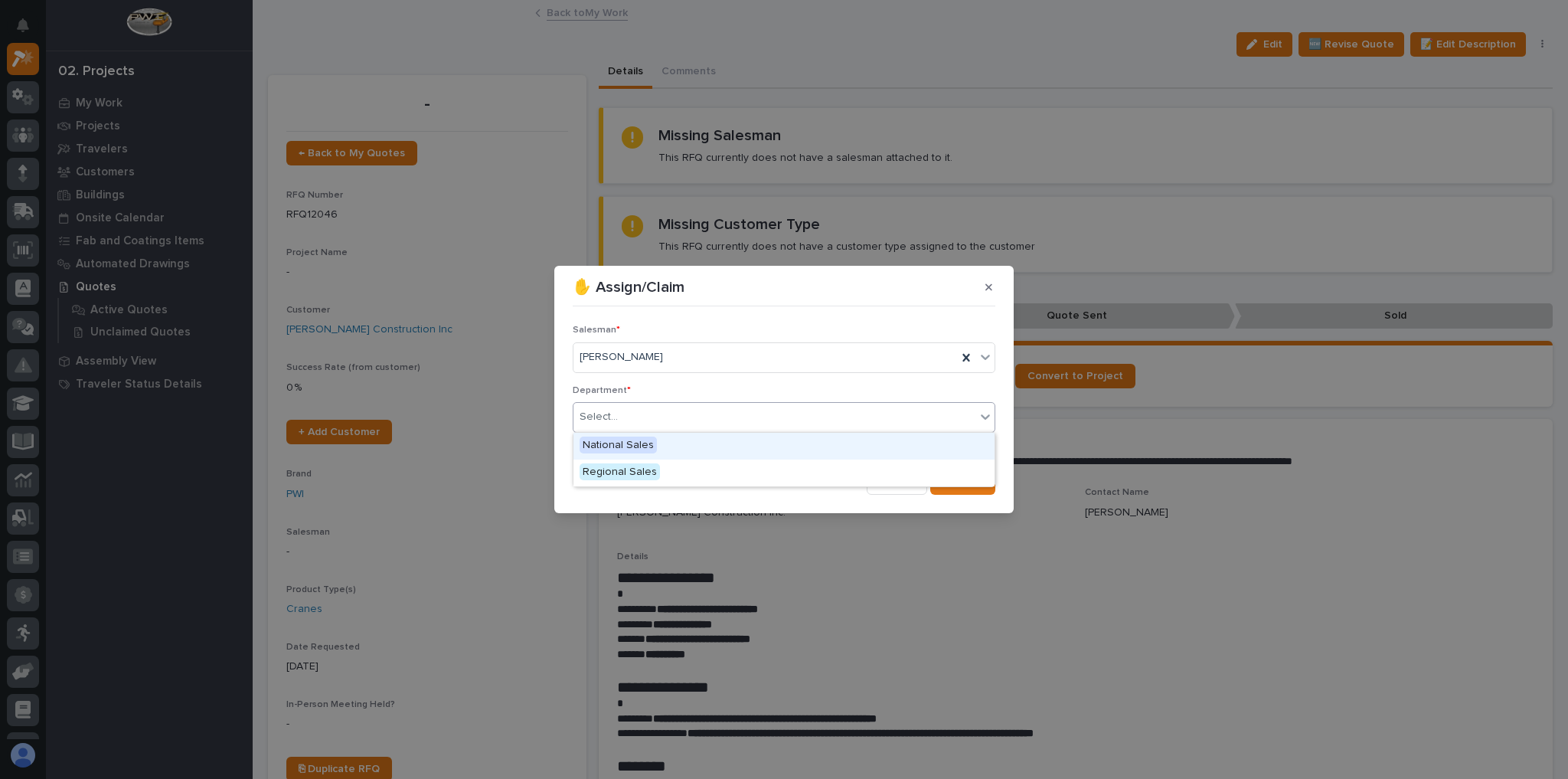
click at [625, 424] on div "Select..." at bounding box center [774, 417] width 402 height 25
click at [626, 434] on div "National Sales" at bounding box center [784, 446] width 421 height 27
click at [961, 472] on button "Save" at bounding box center [963, 482] width 65 height 25
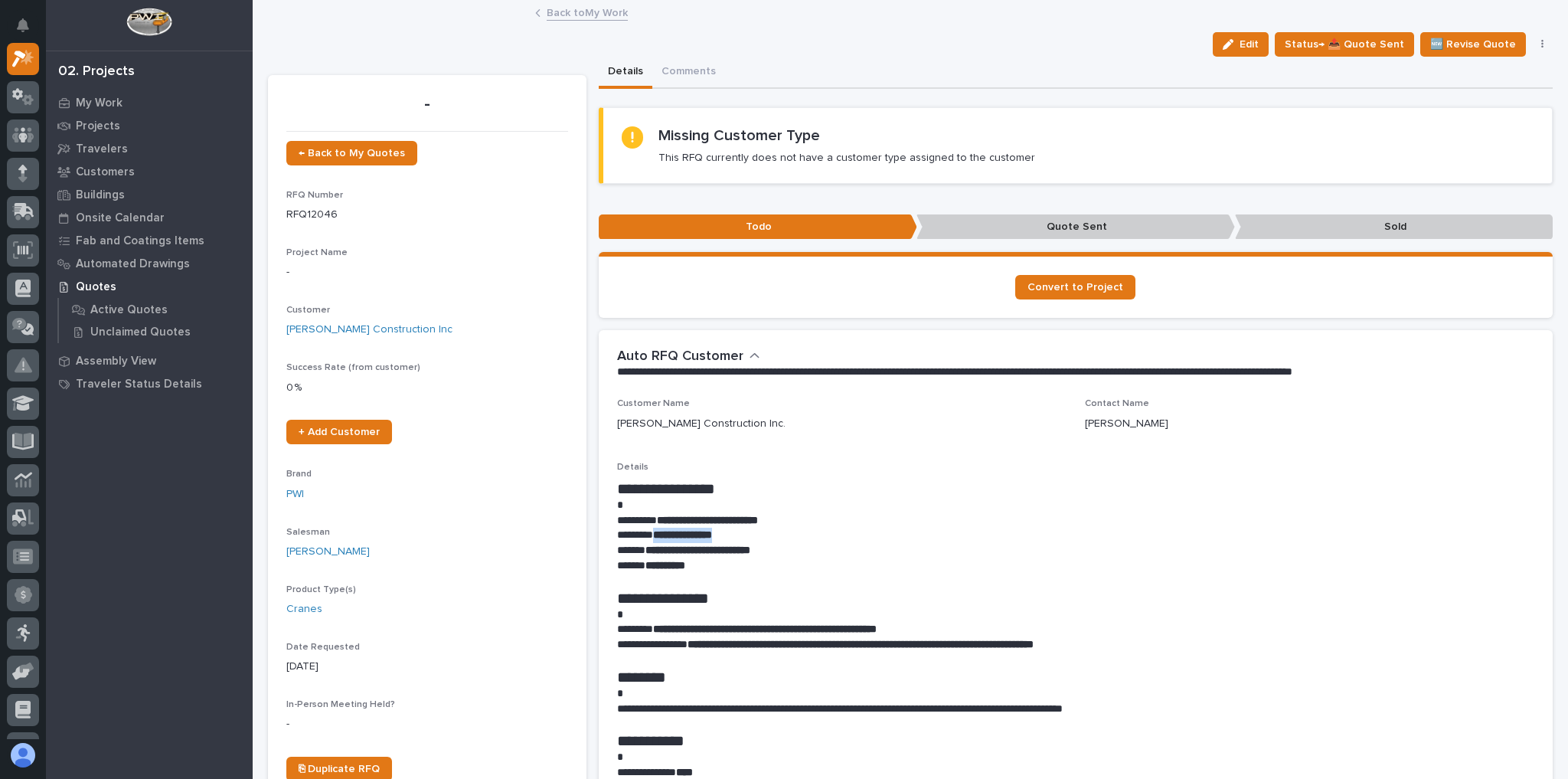
drag, startPoint x: 743, startPoint y: 534, endPoint x: 657, endPoint y: 531, distance: 86.1
click at [657, 531] on p "**********" at bounding box center [1072, 535] width 911 height 15
copy strong "**********"
click at [809, 506] on p at bounding box center [1072, 505] width 911 height 15
drag, startPoint x: 796, startPoint y: 549, endPoint x: 738, endPoint y: 551, distance: 58.0
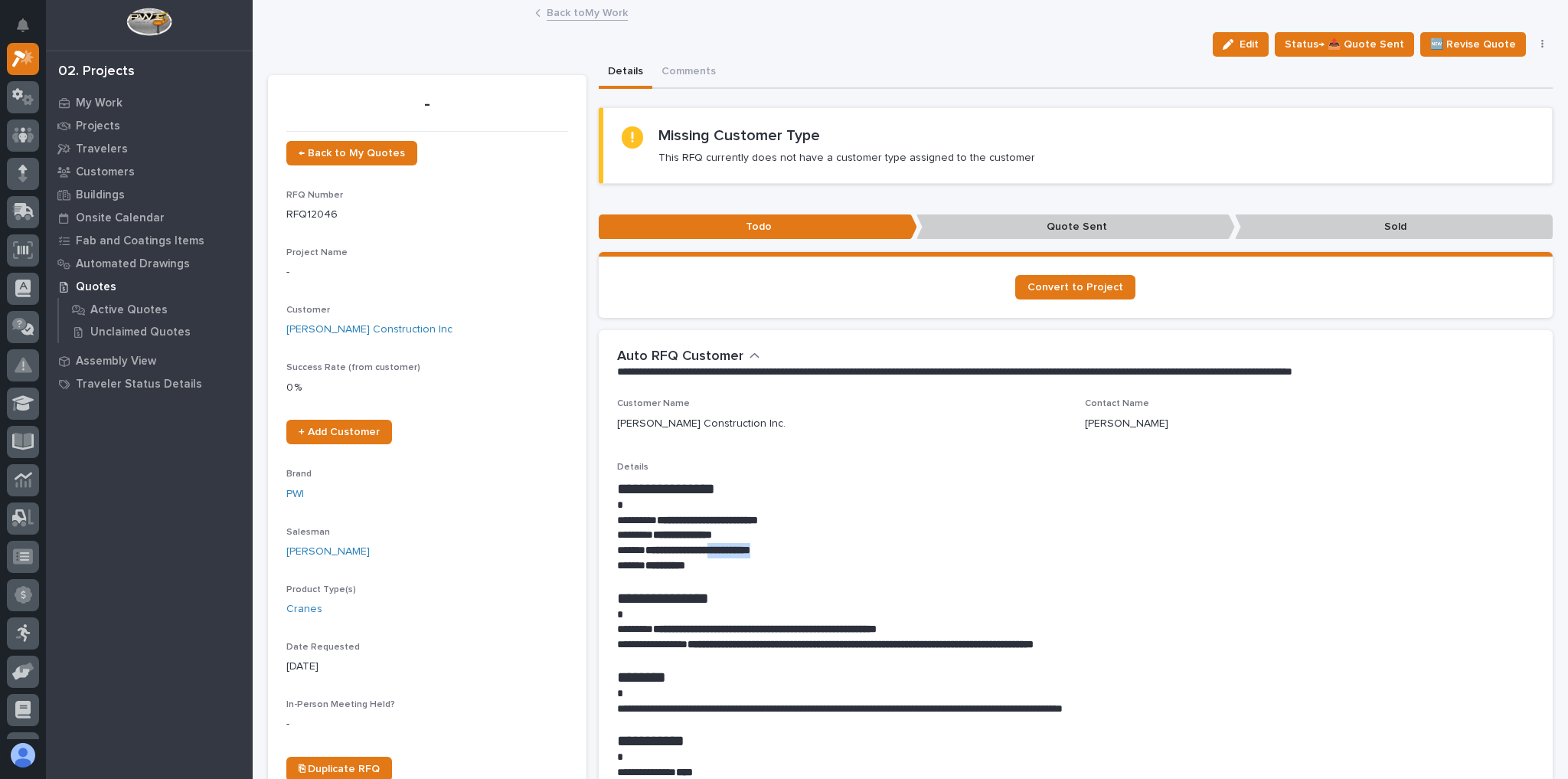
click at [738, 551] on p "**********" at bounding box center [1072, 550] width 911 height 15
copy strong "**********"
click at [890, 506] on p at bounding box center [1072, 505] width 911 height 15
drag, startPoint x: 738, startPoint y: 709, endPoint x: 851, endPoint y: 709, distance: 113.0
click at [851, 709] on p "**********" at bounding box center [1072, 708] width 911 height 15
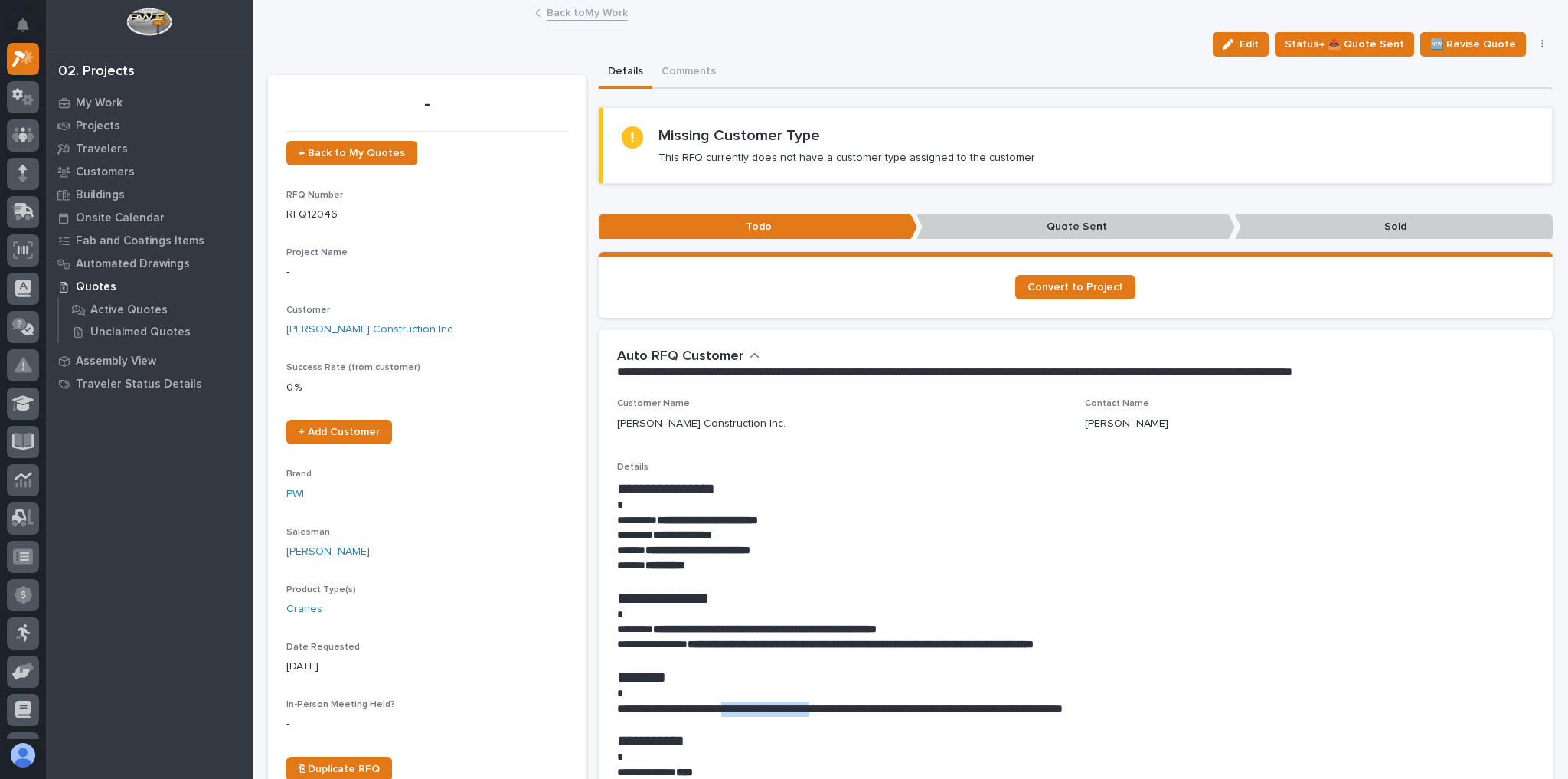
copy p "**********"
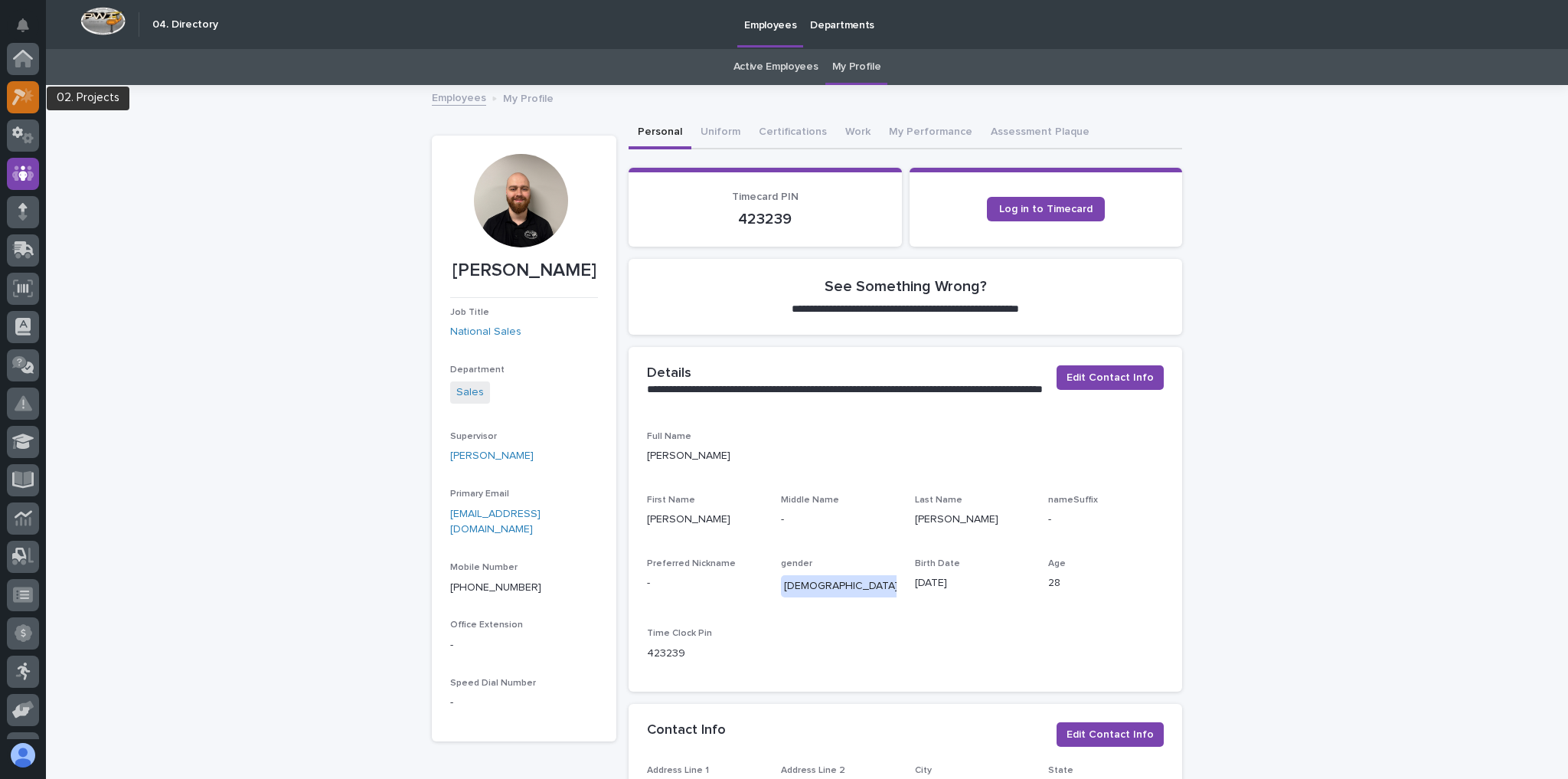
click at [33, 99] on icon at bounding box center [23, 97] width 22 height 17
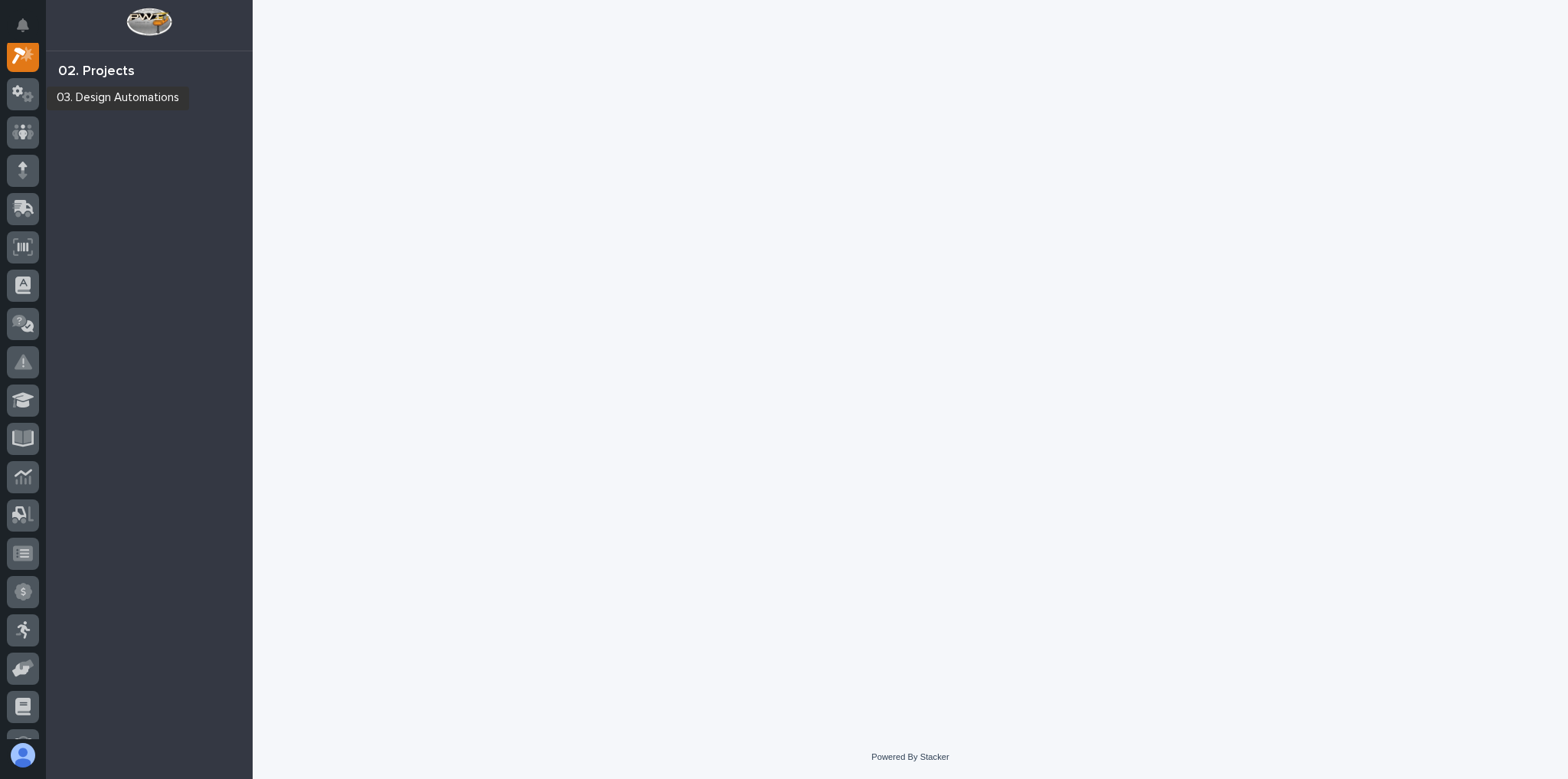
scroll to position [38, 0]
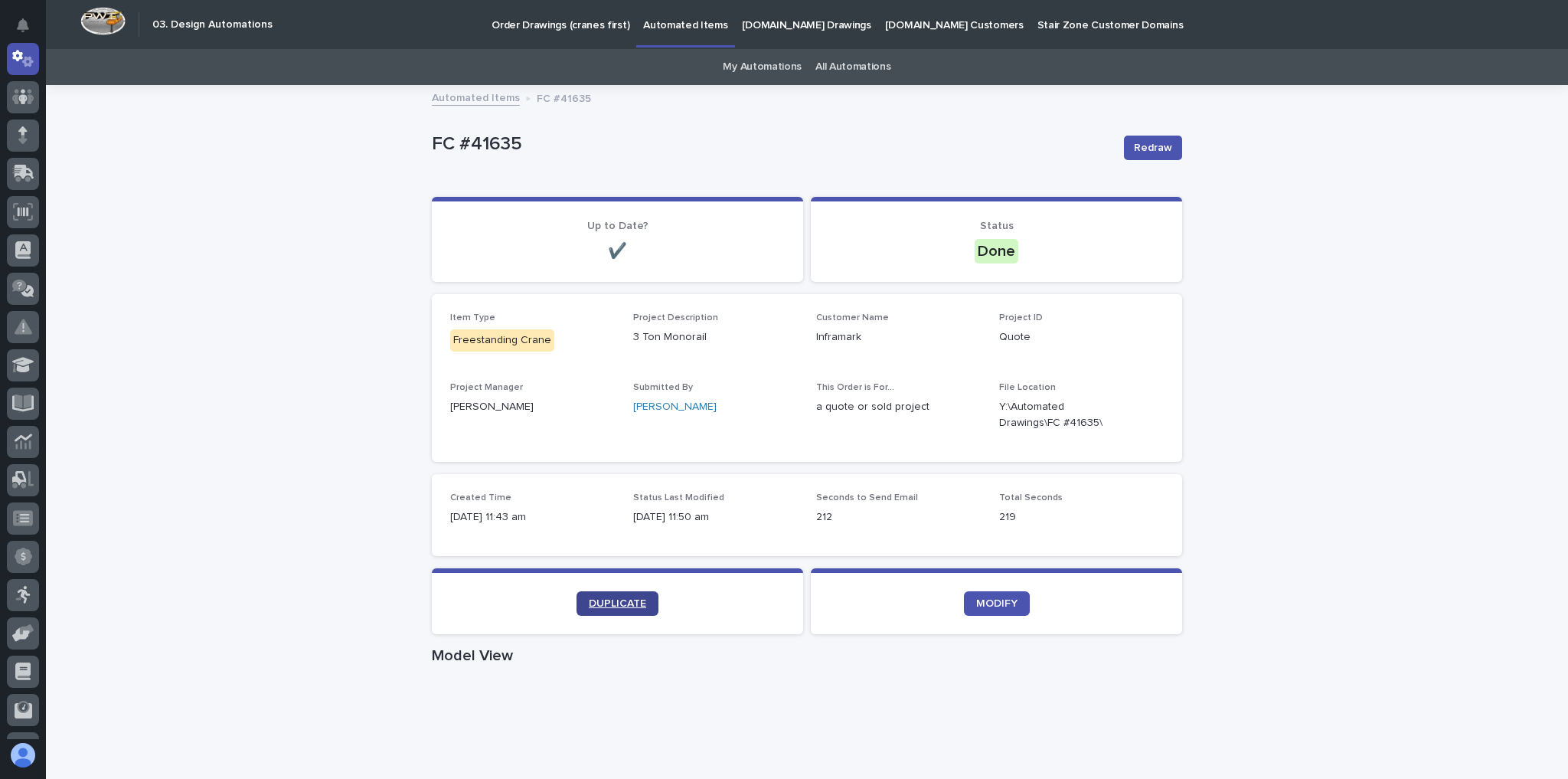
click at [622, 601] on span "DUPLICATE" at bounding box center [617, 604] width 57 height 11
